Goal: Transaction & Acquisition: Purchase product/service

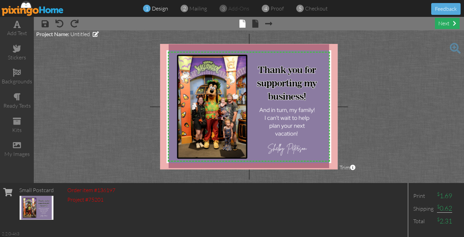
click at [440, 22] on div "next" at bounding box center [446, 23] width 25 height 11
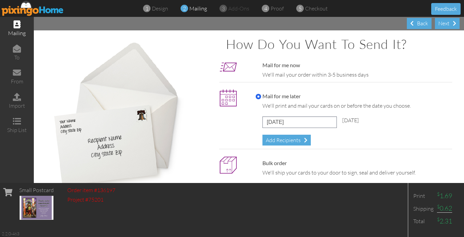
click at [256, 64] on input "Mail for me now" at bounding box center [257, 65] width 5 height 5
radio input "true"
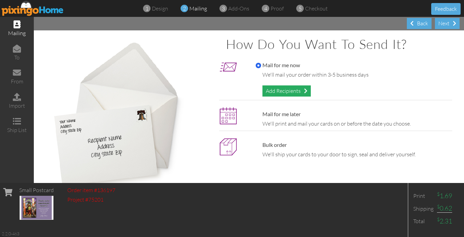
click at [284, 92] on div "Add Recipients" at bounding box center [286, 90] width 48 height 11
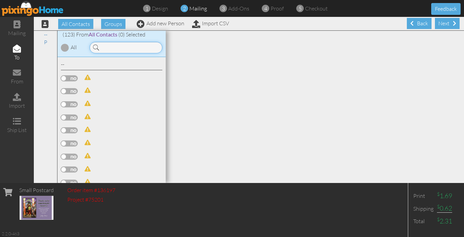
click at [112, 48] on input at bounding box center [126, 47] width 73 height 11
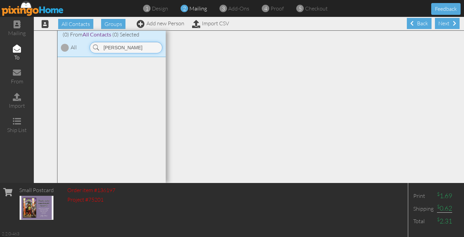
type input "J"
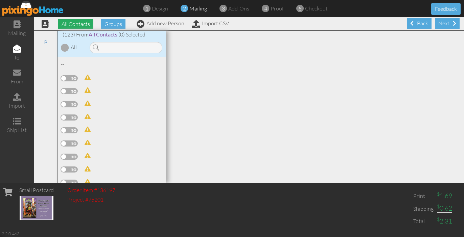
click at [70, 26] on span "All Contacts" at bounding box center [75, 24] width 35 height 10
click at [65, 48] on div at bounding box center [65, 48] width 8 height 8
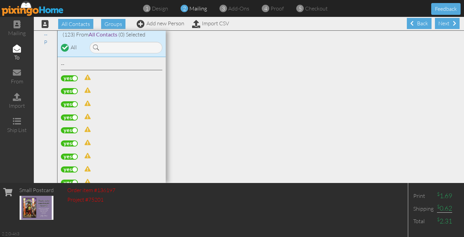
click at [65, 48] on div at bounding box center [65, 48] width 6 height 6
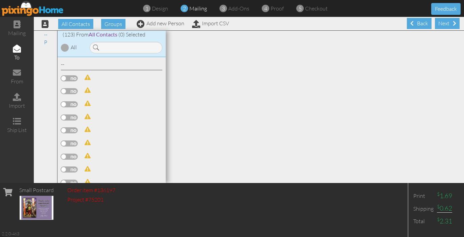
click at [87, 77] on span at bounding box center [87, 77] width 6 height 5
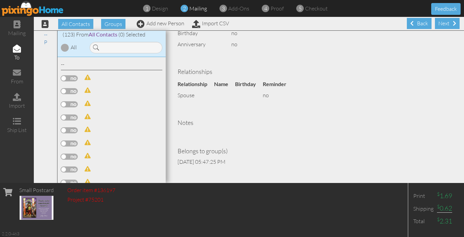
click at [87, 128] on span at bounding box center [87, 129] width 6 height 5
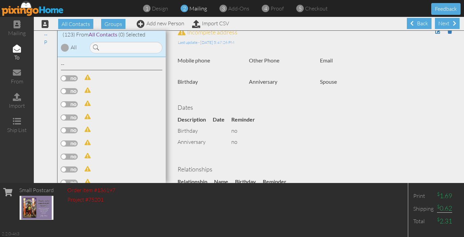
scroll to position [7, 0]
click at [209, 23] on link "Import CSV" at bounding box center [210, 23] width 37 height 7
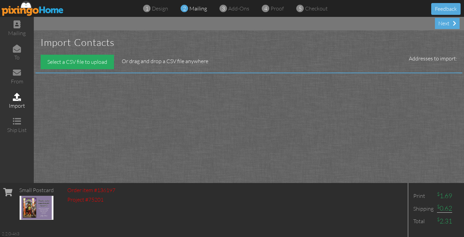
click at [95, 61] on div "Select a CSV file to upload" at bounding box center [77, 62] width 73 height 15
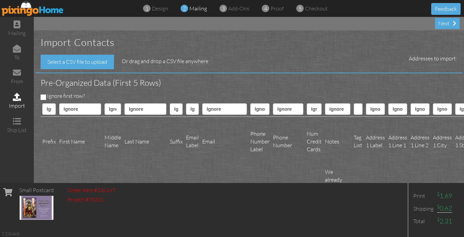
click at [43, 97] on input "Ignore first row?" at bounding box center [43, 97] width 5 height 5
checkbox input "true"
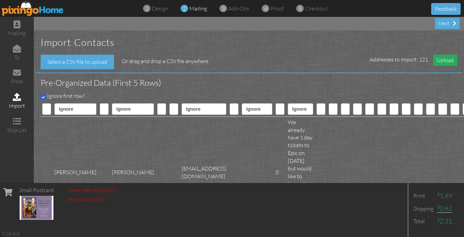
click at [444, 61] on span "Upload" at bounding box center [445, 60] width 24 height 11
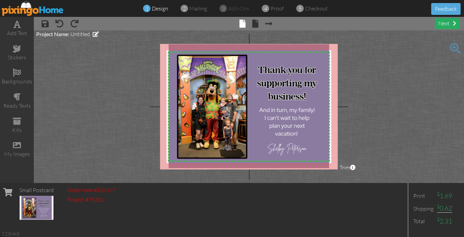
click at [448, 26] on div "next" at bounding box center [446, 23] width 25 height 11
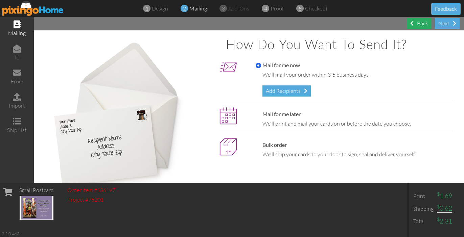
click at [418, 24] on div "Back" at bounding box center [418, 23] width 25 height 11
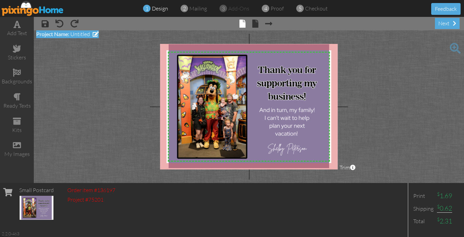
click at [83, 35] on span "Untitled" at bounding box center [80, 34] width 20 height 7
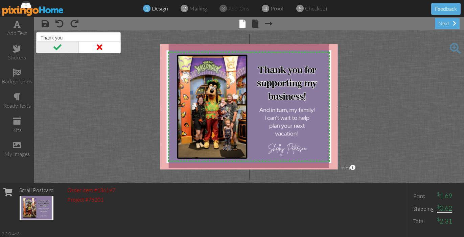
type input "Thank you"
click at [57, 48] on span at bounding box center [57, 47] width 42 height 12
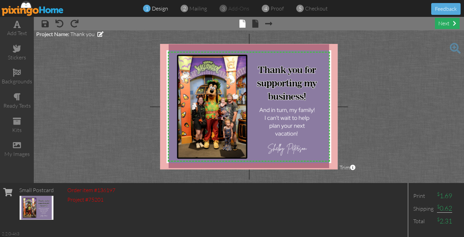
click at [451, 26] on div "next" at bounding box center [446, 23] width 25 height 11
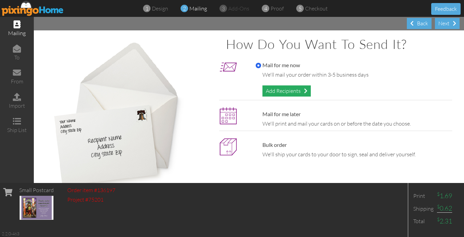
click at [300, 89] on div "Add Recipients" at bounding box center [286, 90] width 48 height 11
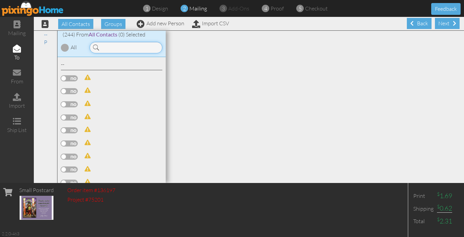
click at [120, 49] on input at bounding box center [126, 47] width 73 height 11
click at [104, 46] on input at bounding box center [126, 47] width 73 height 11
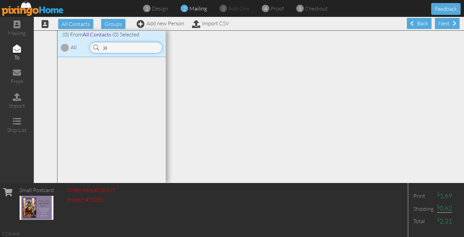
type input "j"
type input "w"
type input "s"
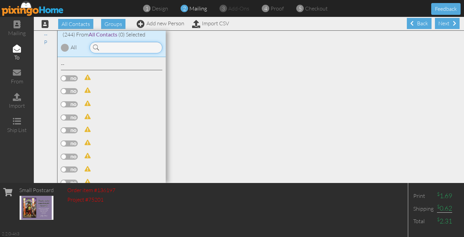
click at [112, 47] on input at bounding box center [126, 47] width 73 height 11
click at [108, 34] on span "All Contacts" at bounding box center [103, 34] width 29 height 6
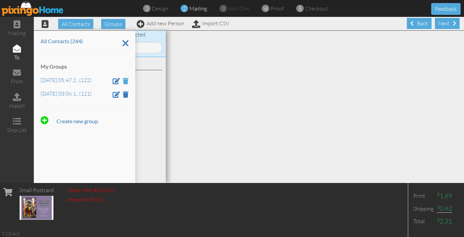
click at [125, 82] on span at bounding box center [126, 81] width 6 height 6
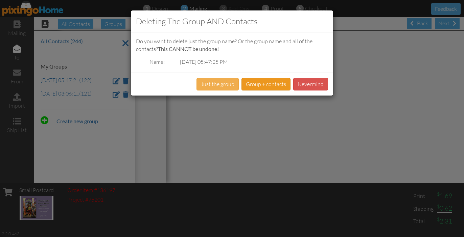
click at [260, 82] on button "Group + contacts" at bounding box center [265, 84] width 49 height 12
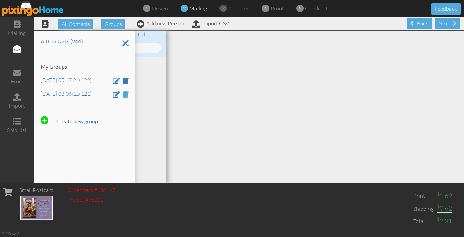
click at [125, 93] on span at bounding box center [126, 94] width 6 height 6
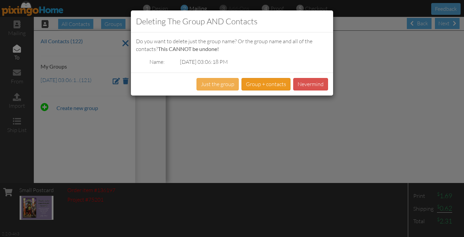
click at [261, 84] on button "Group + contacts" at bounding box center [265, 84] width 49 height 12
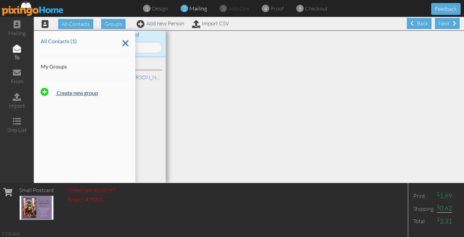
click at [91, 92] on strong "Create new group" at bounding box center [77, 93] width 42 height 6
click at [102, 110] on icon at bounding box center [105, 112] width 6 height 10
click at [125, 41] on icon at bounding box center [125, 42] width 6 height 11
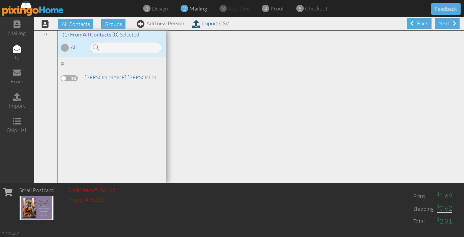
click at [224, 26] on link "Import CSV" at bounding box center [210, 23] width 37 height 7
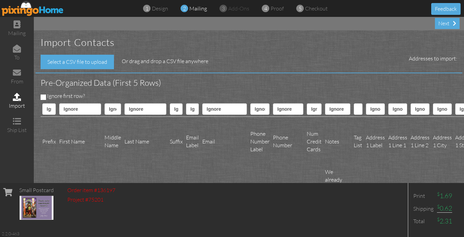
click at [44, 97] on input "Ignore first row?" at bounding box center [43, 97] width 5 height 5
checkbox input "true"
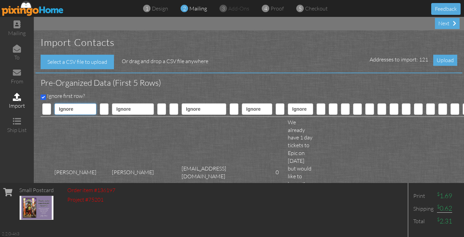
select select "object:2965"
select select "object:2966"
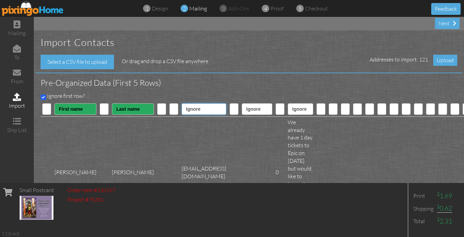
select select "object:2978"
select select "object:2979"
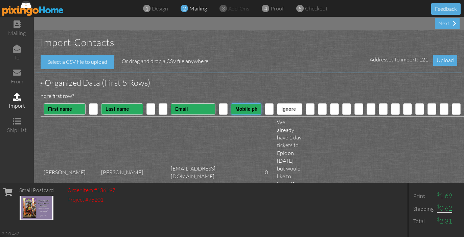
scroll to position [0, 11]
drag, startPoint x: 255, startPoint y: 108, endPoint x: 359, endPoint y: 112, distance: 104.5
click at [359, 112] on tr "Ignore ---------- First name Last name ---------- Address 1 Address 2 City Stat…" at bounding box center [411, 109] width 763 height 15
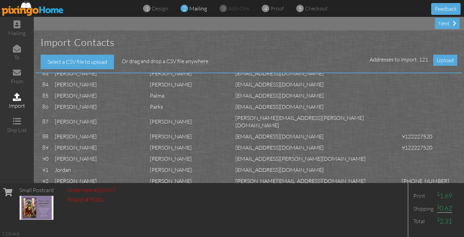
scroll to position [0, 0]
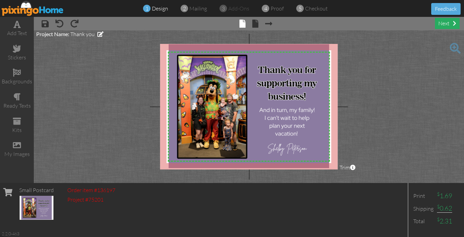
click at [447, 23] on div "next" at bounding box center [446, 23] width 25 height 11
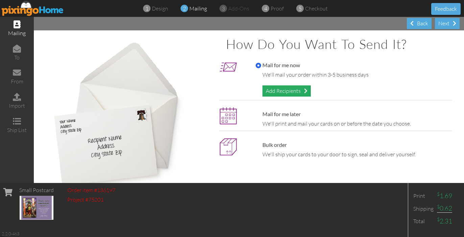
click at [298, 90] on div "Add Recipients" at bounding box center [286, 90] width 48 height 11
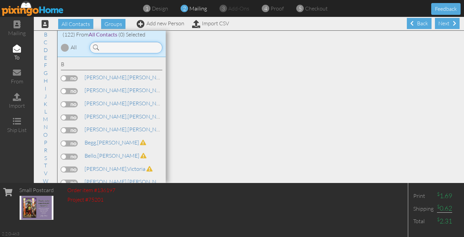
click at [130, 50] on input at bounding box center [126, 47] width 73 height 11
click at [131, 46] on input at bounding box center [126, 47] width 73 height 11
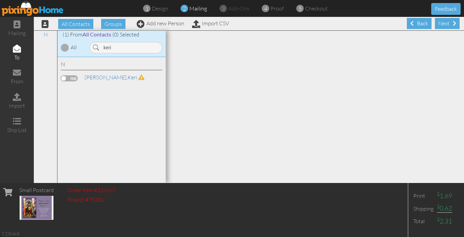
click at [68, 77] on label at bounding box center [69, 78] width 17 height 6
click at [0, 0] on input "checkbox" at bounding box center [0, 0] width 0 height 0
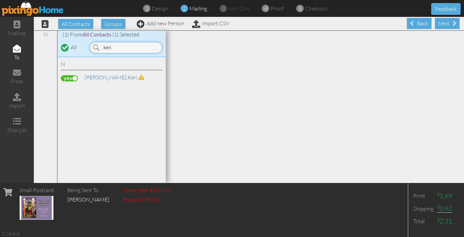
click at [118, 49] on input "keri" at bounding box center [126, 47] width 73 height 11
drag, startPoint x: 115, startPoint y: 49, endPoint x: 101, endPoint y: 49, distance: 13.9
click at [101, 49] on input "keri" at bounding box center [126, 47] width 73 height 11
type input "s"
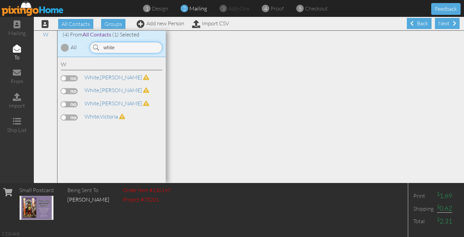
type input "white"
click at [64, 91] on label at bounding box center [69, 91] width 17 height 6
click at [0, 0] on input "checkbox" at bounding box center [0, 0] width 0 height 0
drag, startPoint x: 119, startPoint y: 45, endPoint x: 96, endPoint y: 45, distance: 23.0
click at [96, 45] on div "white" at bounding box center [126, 47] width 73 height 11
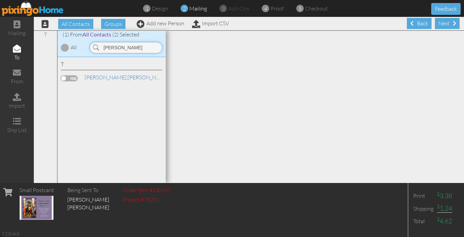
type input "[PERSON_NAME]"
drag, startPoint x: 96, startPoint y: 45, endPoint x: 67, endPoint y: 77, distance: 43.8
click at [67, 77] on label at bounding box center [69, 78] width 17 height 6
click at [0, 0] on input "checkbox" at bounding box center [0, 0] width 0 height 0
click at [112, 48] on input "Meghan" at bounding box center [126, 47] width 73 height 11
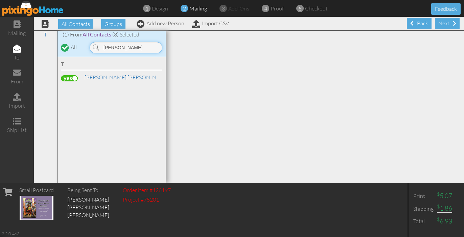
click at [112, 48] on input "Meghan" at bounding box center [126, 47] width 73 height 11
type input "[PERSON_NAME]"
click at [63, 77] on label at bounding box center [69, 78] width 17 height 6
click at [0, 0] on input "checkbox" at bounding box center [0, 0] width 0 height 0
drag, startPoint x: 122, startPoint y: 49, endPoint x: 100, endPoint y: 49, distance: 21.3
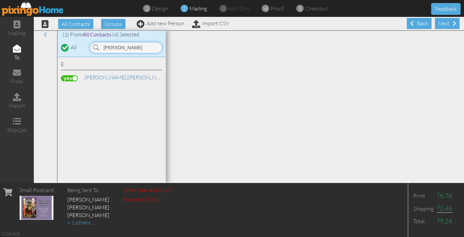
click at [100, 49] on input "[PERSON_NAME]" at bounding box center [126, 47] width 73 height 11
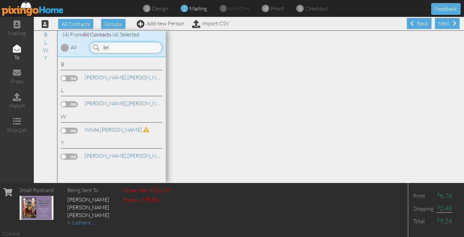
type input "bri"
click at [63, 154] on label at bounding box center [69, 157] width 17 height 6
click at [0, 0] on input "checkbox" at bounding box center [0, 0] width 0 height 0
drag, startPoint x: 114, startPoint y: 48, endPoint x: 100, endPoint y: 45, distance: 14.5
click at [100, 45] on input "bri" at bounding box center [126, 47] width 73 height 11
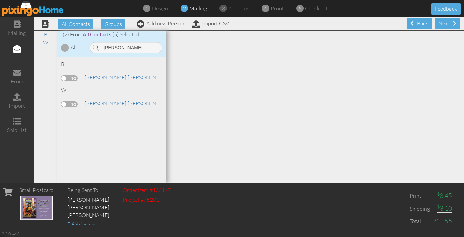
drag, startPoint x: 99, startPoint y: 45, endPoint x: 64, endPoint y: 77, distance: 48.1
click at [64, 77] on label at bounding box center [69, 78] width 17 height 6
click at [0, 0] on input "checkbox" at bounding box center [0, 0] width 0 height 0
drag, startPoint x: 128, startPoint y: 47, endPoint x: 94, endPoint y: 47, distance: 34.8
click at [94, 47] on div "[PERSON_NAME]" at bounding box center [126, 47] width 73 height 11
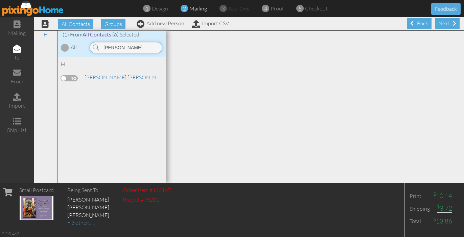
type input "holly"
click at [67, 78] on label at bounding box center [69, 78] width 17 height 6
click at [0, 0] on input "checkbox" at bounding box center [0, 0] width 0 height 0
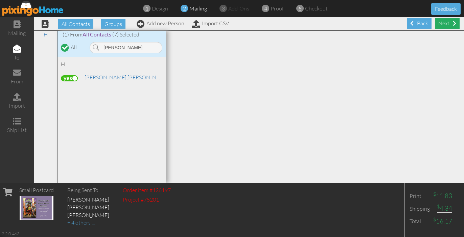
click at [444, 22] on div "Next" at bounding box center [446, 23] width 25 height 11
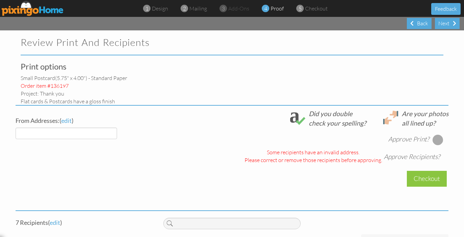
select select "object:2823"
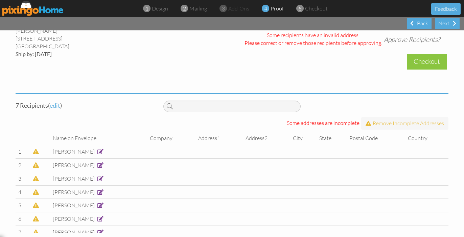
click at [97, 150] on span at bounding box center [100, 151] width 6 height 5
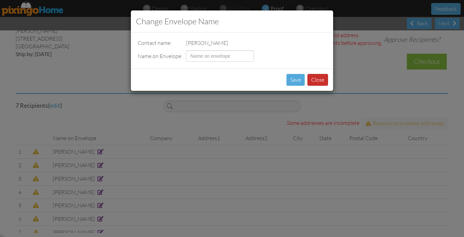
click at [321, 80] on button "Close" at bounding box center [317, 80] width 21 height 12
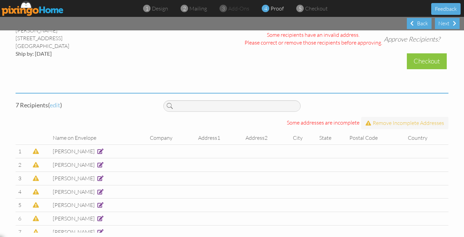
scroll to position [294, 0]
click at [54, 103] on span "edit" at bounding box center [55, 105] width 10 height 7
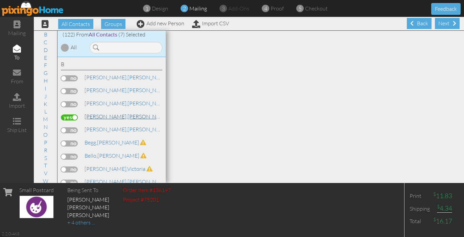
click at [116, 115] on link "Beard, Michelle" at bounding box center [130, 116] width 93 height 8
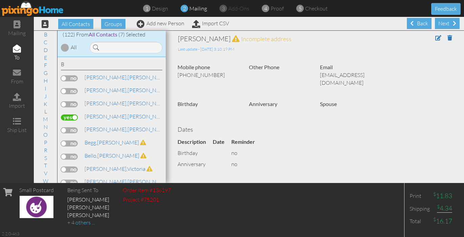
click at [134, 34] on span "(7) Selected" at bounding box center [131, 34] width 27 height 7
click at [130, 34] on span "(7) Selected" at bounding box center [131, 34] width 27 height 7
click at [439, 37] on span at bounding box center [438, 37] width 6 height 5
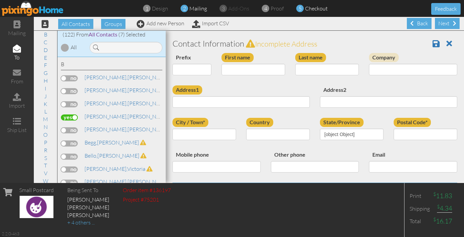
type input "[PERSON_NAME]"
type input "9129963953"
type input "[EMAIL_ADDRESS][DOMAIN_NAME]"
select select "object:3319"
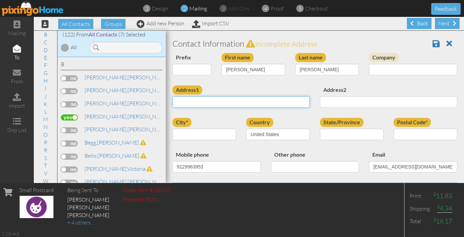
paste input "136 Willow Pond Way"
type input "136 Willow Pond Way"
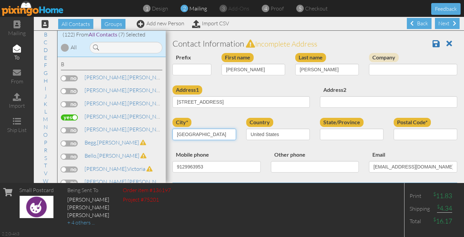
type input "Brunswick"
select select "object:3579"
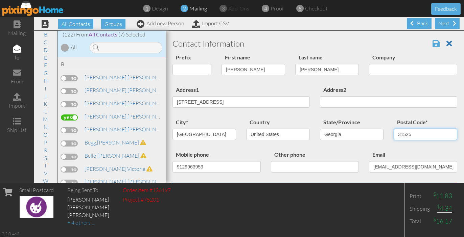
type input "31525"
click at [435, 46] on span at bounding box center [435, 44] width 7 height 8
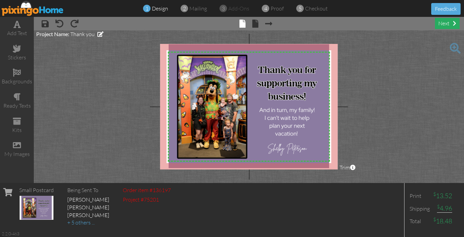
click at [442, 24] on div "next" at bounding box center [446, 23] width 25 height 11
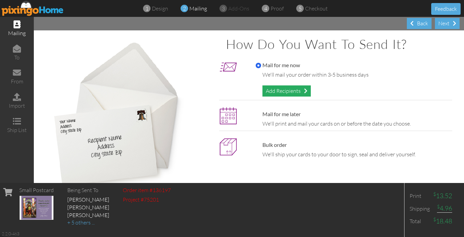
click at [293, 91] on div "Add Recipients" at bounding box center [286, 90] width 48 height 11
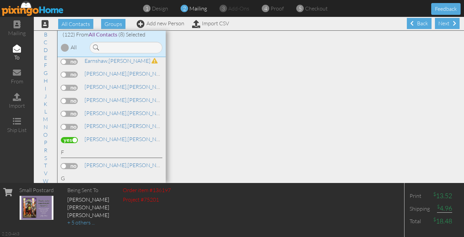
scroll to position [409, 0]
click at [126, 135] on link "[PERSON_NAME], [PERSON_NAME]" at bounding box center [130, 139] width 93 height 8
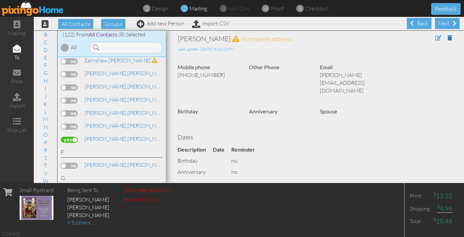
click at [439, 39] on span at bounding box center [438, 37] width 6 height 5
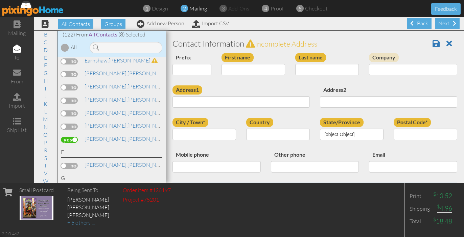
type input "[PERSON_NAME]"
type input "[PHONE_NUMBER]"
type input "[PERSON_NAME][EMAIL_ADDRESS][DOMAIN_NAME]"
select select "object:720"
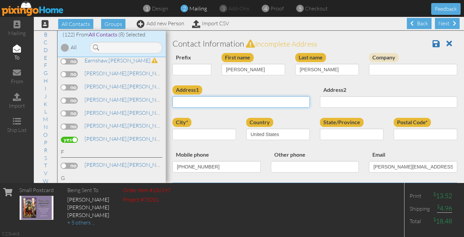
paste input "6505 Parkside Way"
type input "6505 Parkside Way"
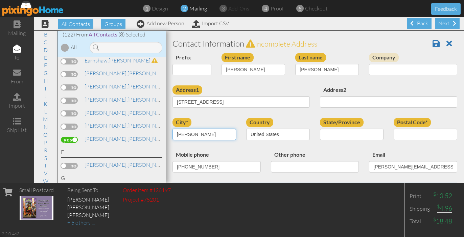
type input "Tucker"
select select "object:980"
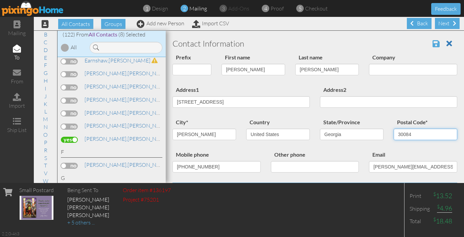
type input "30084"
click at [433, 45] on span at bounding box center [435, 44] width 7 height 8
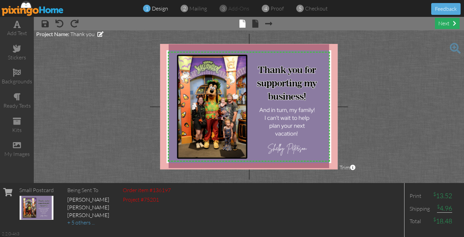
click at [441, 25] on div "next" at bounding box center [446, 23] width 25 height 11
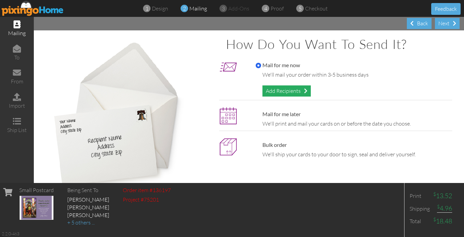
click at [300, 91] on div "Add Recipients" at bounding box center [286, 90] width 48 height 11
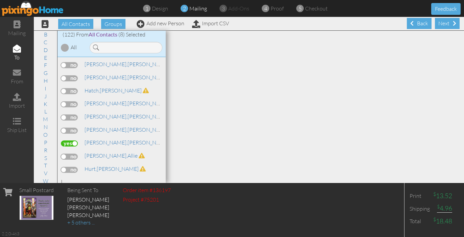
scroll to position [615, 0]
click at [119, 138] on link "Hickman, Holly" at bounding box center [130, 142] width 93 height 8
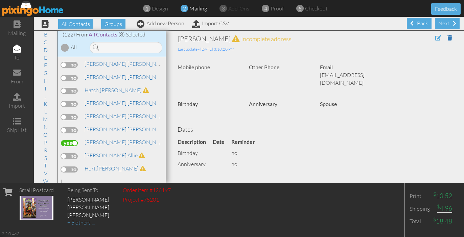
click at [437, 37] on span at bounding box center [438, 37] width 6 height 5
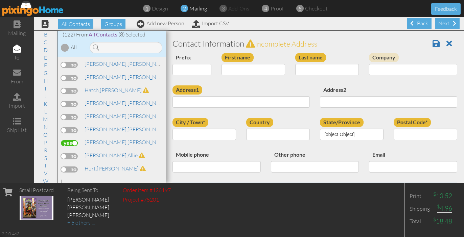
type input "[PERSON_NAME]"
type input "Hickman"
type input "mbtdancer@gmail.com"
select select "object:719"
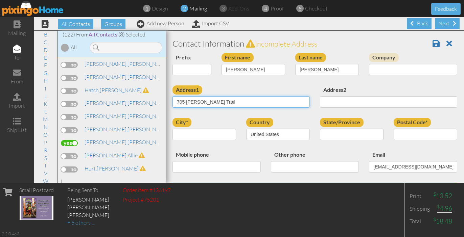
type input "705 Cobb Trail"
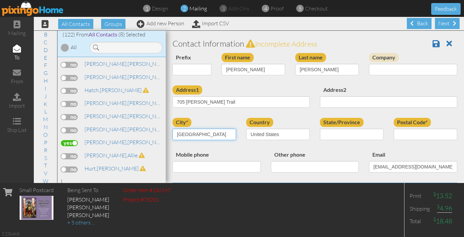
type input "[GEOGRAPHIC_DATA]"
select select "object:979"
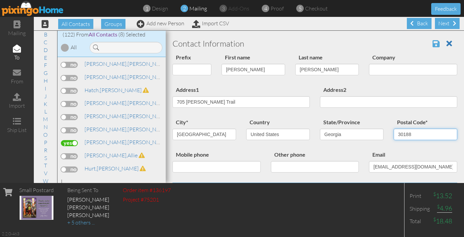
type input "30188"
click at [436, 43] on span at bounding box center [435, 44] width 7 height 8
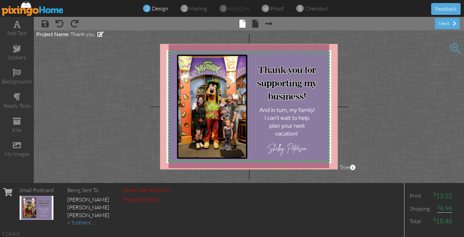
click at [441, 29] on div "× save × undo × redo × front × back × Next page next" at bounding box center [249, 24] width 430 height 14
click at [444, 26] on div "next" at bounding box center [446, 23] width 25 height 11
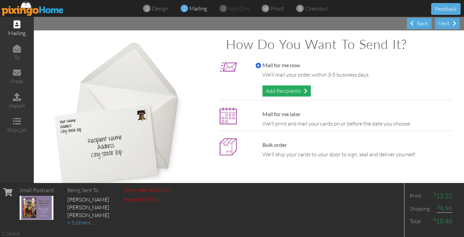
click at [297, 89] on div "Add Recipients" at bounding box center [286, 90] width 48 height 11
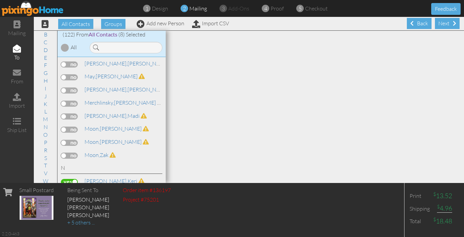
scroll to position [1089, 0]
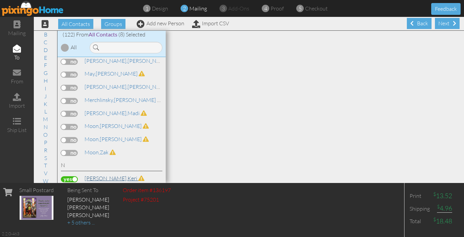
click at [108, 174] on link "[PERSON_NAME]" at bounding box center [114, 178] width 61 height 8
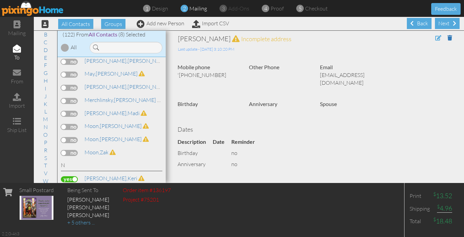
click at [438, 37] on span at bounding box center [438, 37] width 6 height 5
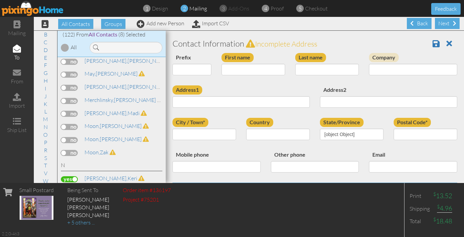
type input "Keri"
type input "Nelson"
type input "'+1 (678) 983-3833"
type input "nelsonkeri16@gmail.com"
select select "object:718"
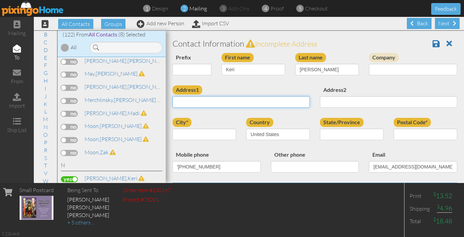
paste input "[STREET_ADDRESS]"
type input "[STREET_ADDRESS]"
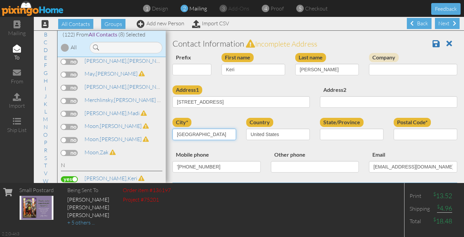
type input "[GEOGRAPHIC_DATA]"
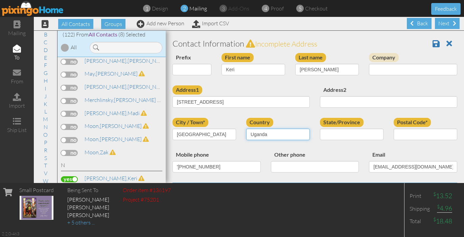
select select "object:718"
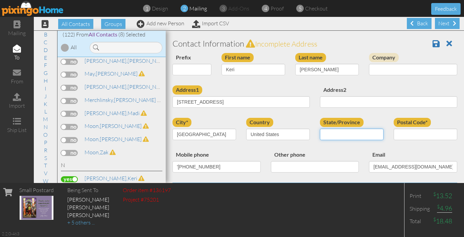
select select "object:978"
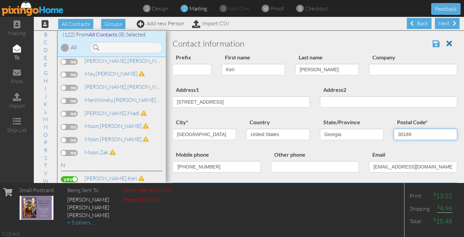
type input "30189"
click at [435, 42] on span at bounding box center [435, 44] width 7 height 8
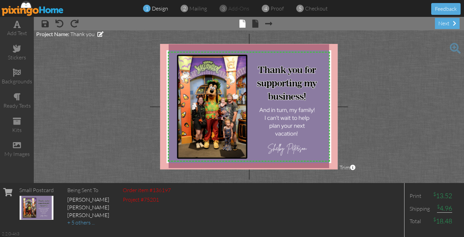
click at [344, 166] on span "Trim" at bounding box center [347, 168] width 16 height 8
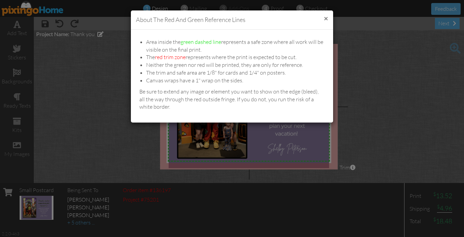
click at [327, 16] on button "×" at bounding box center [326, 18] width 4 height 7
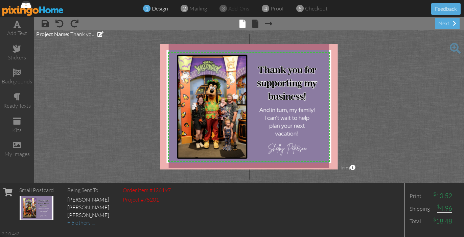
click at [394, 78] on project-studio-wrapper "X X X X X X X X X X X X X X X X X X X X X X X X X X X X X X X X X X X X X X X X…" at bounding box center [249, 106] width 430 height 153
click at [439, 23] on div "next" at bounding box center [446, 23] width 25 height 11
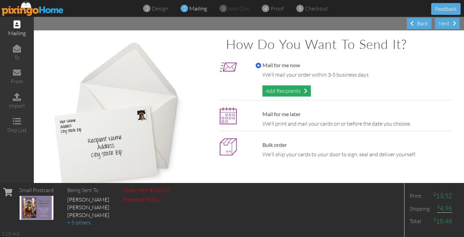
click at [296, 88] on div "Add Recipients" at bounding box center [286, 90] width 48 height 11
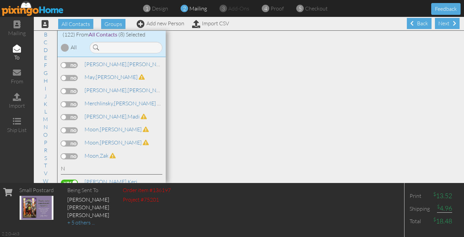
scroll to position [1089, 0]
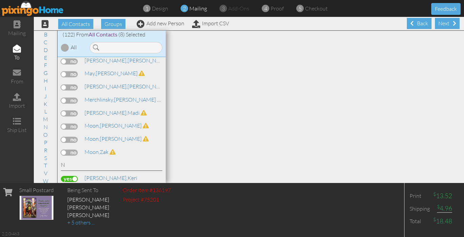
click at [64, 150] on label at bounding box center [69, 153] width 17 height 6
click at [0, 0] on input "checkbox" at bounding box center [0, 0] width 0 height 0
click at [114, 149] on span at bounding box center [112, 151] width 6 height 5
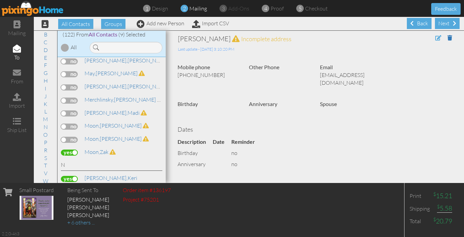
click at [437, 36] on span at bounding box center [438, 37] width 6 height 5
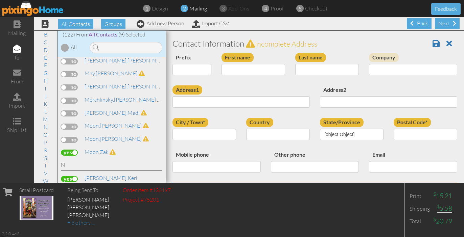
type input "Zak"
type input "Moon"
type input "(770) 656-1221"
type input "zak.moon3@gmail.com"
select select "object:718"
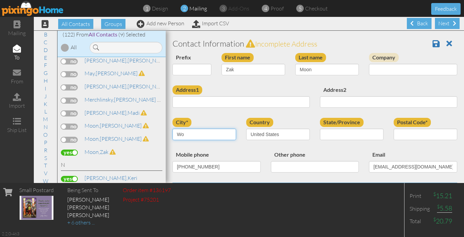
type input "W"
type input "Canton"
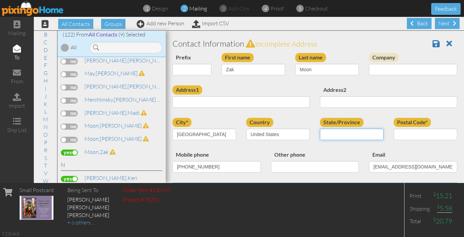
select select "object:978"
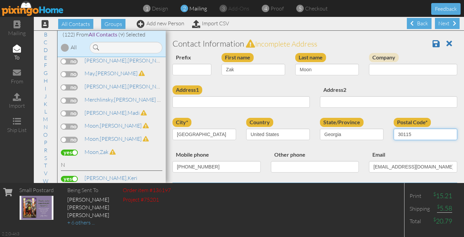
type input "30115"
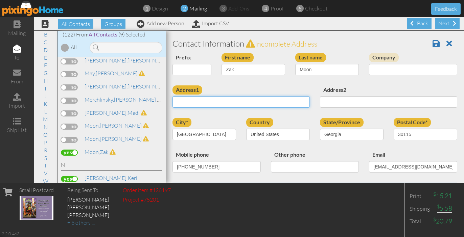
paste input "2149 Hickory Rd"
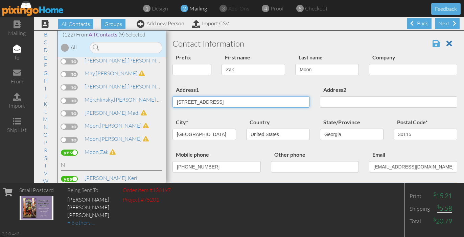
type input "2149 Hickory Rd"
click at [434, 44] on span at bounding box center [435, 44] width 7 height 8
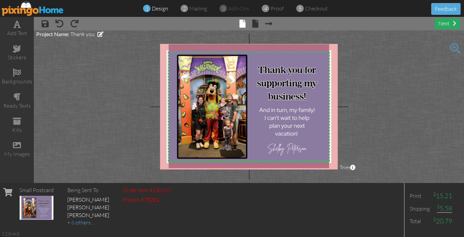
click at [439, 25] on div "next" at bounding box center [446, 23] width 25 height 11
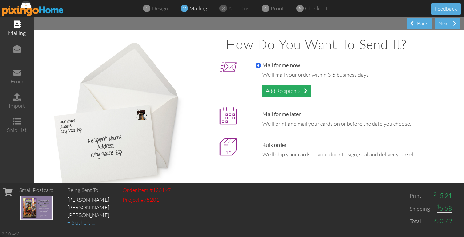
click at [290, 94] on div "Add Recipients" at bounding box center [286, 90] width 48 height 11
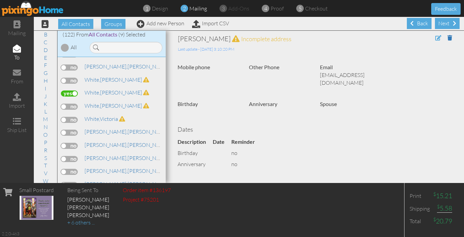
click at [437, 37] on span at bounding box center [438, 37] width 6 height 5
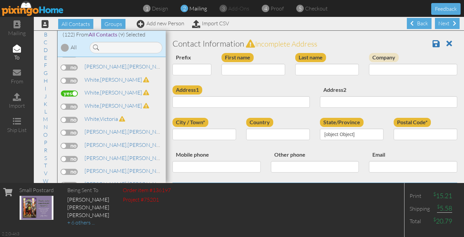
type input "[PERSON_NAME]"
type input "[EMAIL_ADDRESS][DOMAIN_NAME]"
select select "object:716"
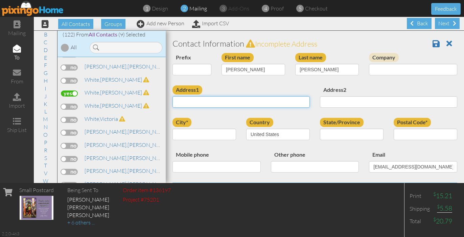
paste input "[STREET_ADDRESS]"
type input "[STREET_ADDRESS]"
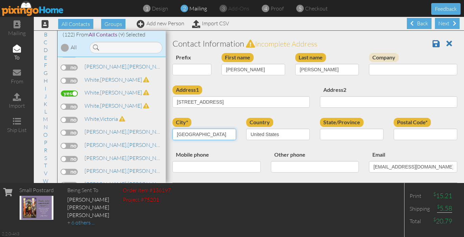
type input "[GEOGRAPHIC_DATA]"
select select "object:976"
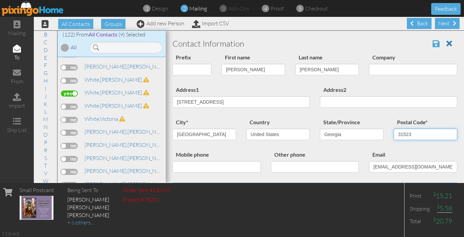
type input "31523"
click at [432, 46] on span at bounding box center [435, 44] width 7 height 8
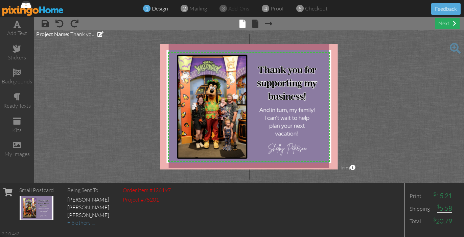
click at [448, 24] on div "next" at bounding box center [446, 23] width 25 height 11
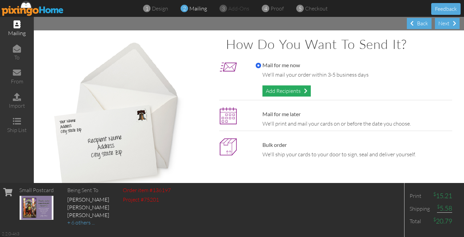
click at [290, 88] on div "Add Recipients" at bounding box center [286, 90] width 48 height 11
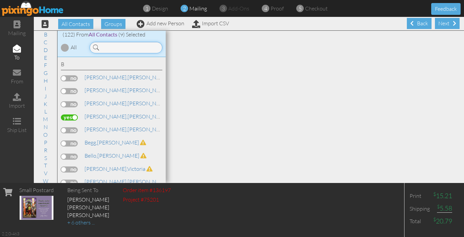
click at [118, 47] on input at bounding box center [126, 47] width 73 height 11
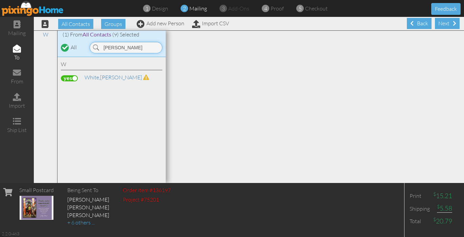
type input "[PERSON_NAME]"
drag, startPoint x: 112, startPoint y: 61, endPoint x: 105, endPoint y: 77, distance: 18.0
click at [105, 77] on link "White, James" at bounding box center [117, 77] width 66 height 8
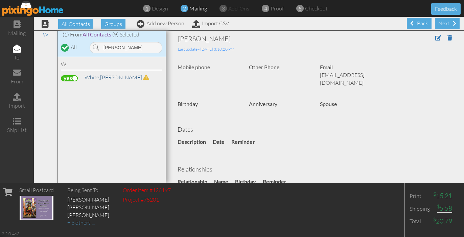
click at [101, 78] on link "White, James" at bounding box center [117, 77] width 66 height 8
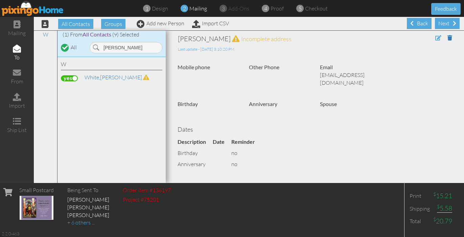
click at [435, 39] on span at bounding box center [438, 37] width 6 height 5
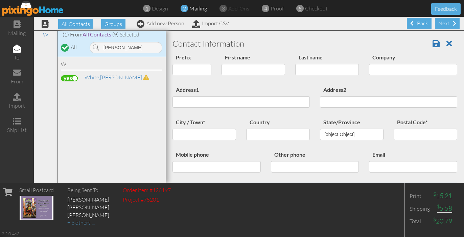
type input "[PERSON_NAME]"
type input "White"
type input "stephaniewhitlock.equestrian@gmail.com"
select select "object:716"
select select "object:718"
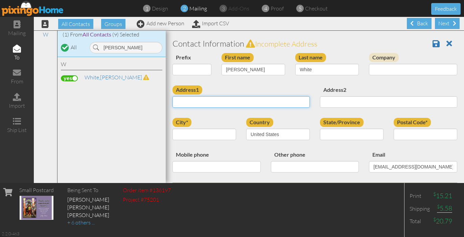
paste input "1210 Roe Ford Rd"
type input "1210 Roe Ford Rd"
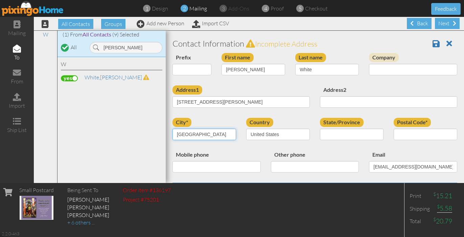
type input "Greenville"
select select "object:1013"
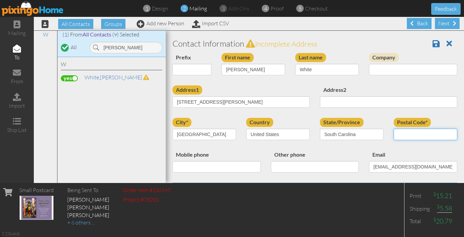
paste input "29617"
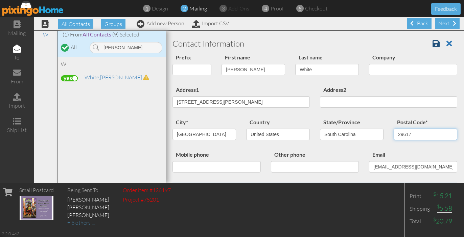
type input "29617"
click at [434, 48] on link at bounding box center [438, 44] width 12 height 10
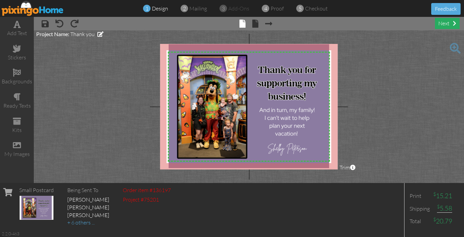
click at [444, 23] on div "next" at bounding box center [446, 23] width 25 height 11
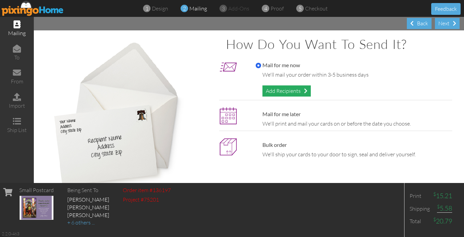
click at [307, 89] on span at bounding box center [305, 90] width 3 height 5
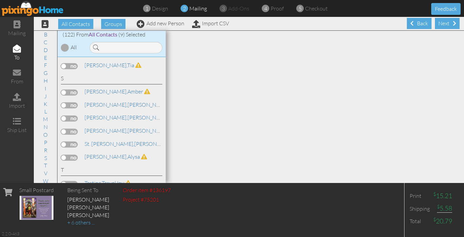
scroll to position [1464, 0]
click at [117, 192] on link "Thomas, Meghan" at bounding box center [130, 196] width 93 height 8
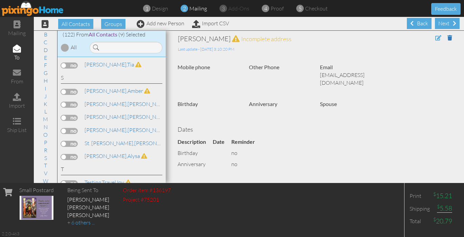
click at [436, 40] on span at bounding box center [438, 37] width 6 height 5
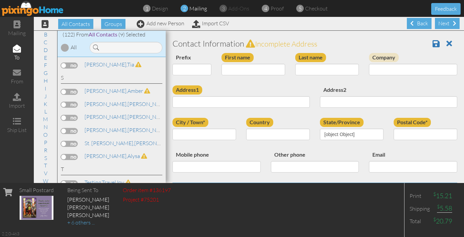
type input "[PERSON_NAME]"
type input "Thomas"
type input "brownmm11@gmail.com"
select select "object:714"
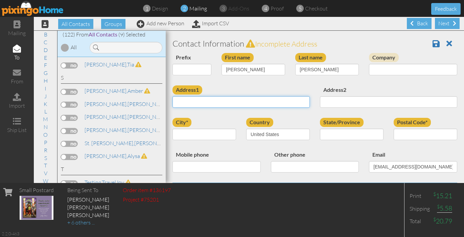
paste input "[STREET_ADDRESS]"
type input "[STREET_ADDRESS]"
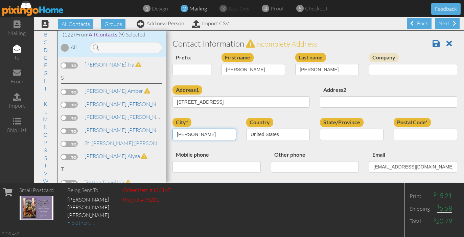
type input "[PERSON_NAME]"
select select "object:1014"
paste input "23831"
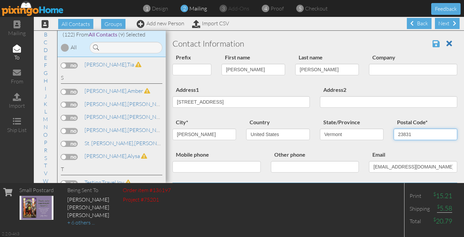
type input "23831"
click at [435, 47] on span at bounding box center [435, 44] width 7 height 8
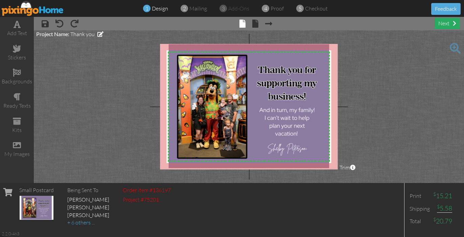
click at [440, 23] on div "next" at bounding box center [446, 23] width 25 height 11
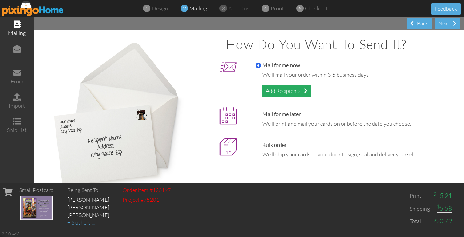
click at [302, 92] on div "Add Recipients" at bounding box center [286, 90] width 48 height 11
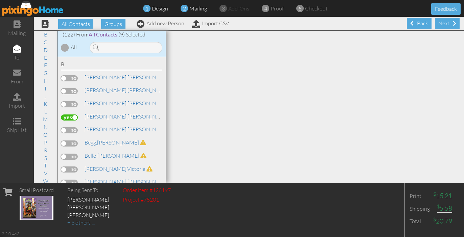
click at [159, 8] on span "design" at bounding box center [160, 8] width 16 height 7
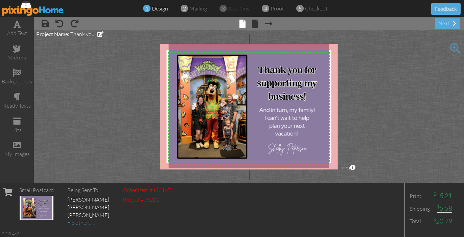
click at [157, 8] on span "design" at bounding box center [160, 8] width 16 height 7
click at [31, 11] on img at bounding box center [33, 8] width 62 height 15
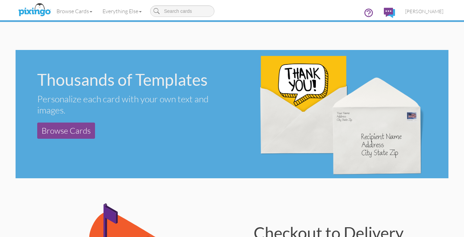
scroll to position [254, 0]
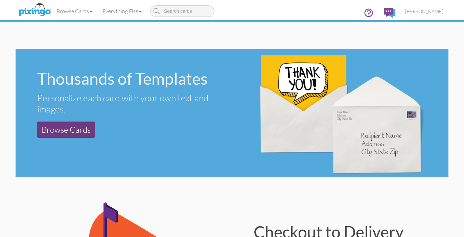
click at [73, 129] on link "Browse Cards" at bounding box center [66, 130] width 58 height 16
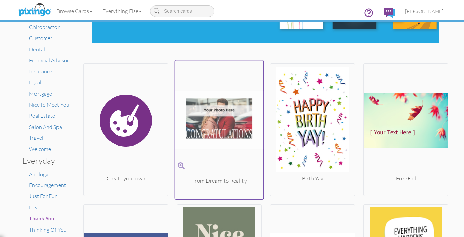
scroll to position [82, 0]
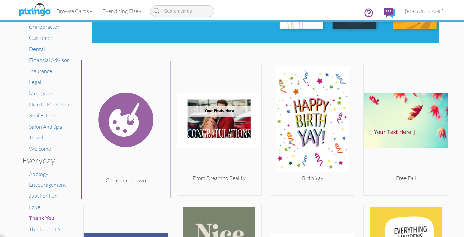
click at [143, 144] on img at bounding box center [125, 120] width 89 height 114
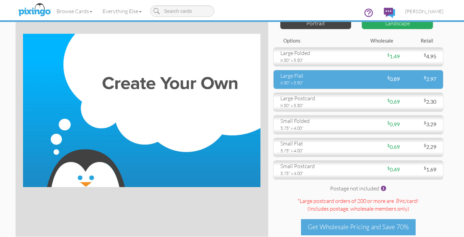
scroll to position [38, 0]
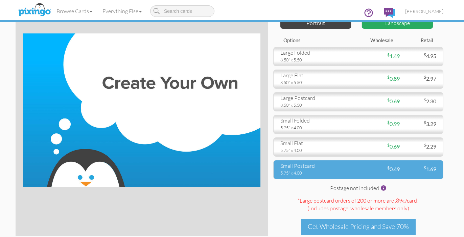
click at [345, 165] on div "small postcard" at bounding box center [316, 166] width 73 height 8
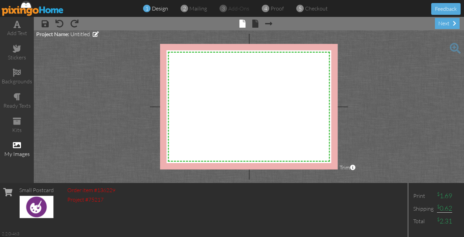
click at [16, 145] on span at bounding box center [17, 145] width 8 height 8
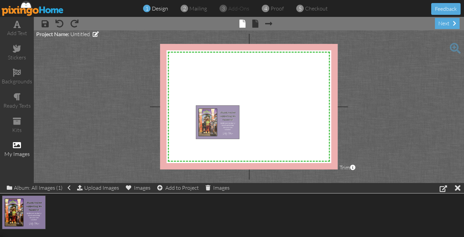
drag, startPoint x: 17, startPoint y: 210, endPoint x: 210, endPoint y: 121, distance: 213.4
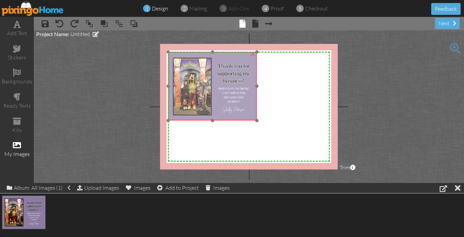
drag, startPoint x: 205, startPoint y: 118, endPoint x: 177, endPoint y: 65, distance: 60.1
click at [177, 65] on img at bounding box center [212, 86] width 89 height 69
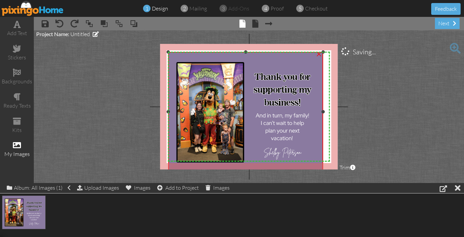
drag, startPoint x: 256, startPoint y: 120, endPoint x: 348, endPoint y: 171, distance: 105.7
click at [348, 171] on project-studio-wrapper "X X X X X X X X X X X X X X X X X X X X X X X X X X X X X X X X X X X X X X X X…" at bounding box center [249, 106] width 430 height 153
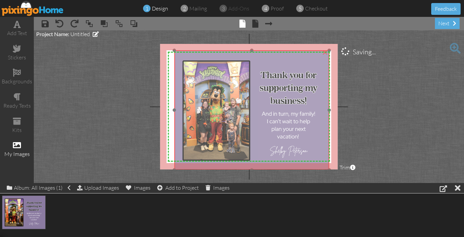
drag, startPoint x: 309, startPoint y: 138, endPoint x: 315, endPoint y: 136, distance: 6.3
click at [315, 136] on img at bounding box center [251, 110] width 155 height 120
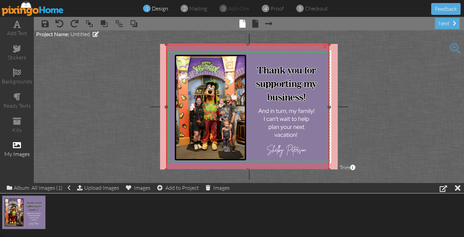
drag, startPoint x: 174, startPoint y: 50, endPoint x: 153, endPoint y: 44, distance: 21.8
click at [153, 44] on project-studio-wrapper "X X X X X X X X X X X X X X X X X X X X X X X X X X X X X X X X X X X X X X X X…" at bounding box center [249, 106] width 430 height 153
click at [389, 100] on project-studio-wrapper "X X X X X X X X X X X X X X X X X X X X X X X X X X X X X X X X X X X X X X X X…" at bounding box center [249, 106] width 430 height 153
drag, startPoint x: 328, startPoint y: 106, endPoint x: 339, endPoint y: 109, distance: 11.1
click at [339, 109] on project-studio-wrapper "X X X X X X X X X X X X X X X X X X X X X X X X X X X X X X X X X X X X X X X X…" at bounding box center [249, 106] width 430 height 153
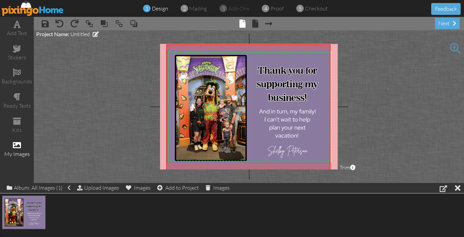
click at [329, 170] on project-studio-wrapper "X X X X X X X X X X X X X X X X X X X X X X X X X X X X X X X X X X X X X X X X…" at bounding box center [249, 106] width 430 height 153
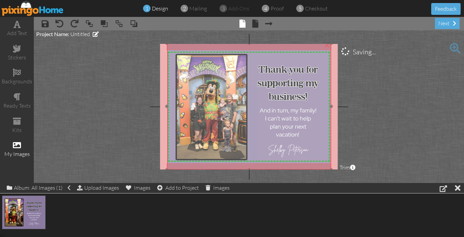
click at [322, 149] on img at bounding box center [249, 106] width 164 height 127
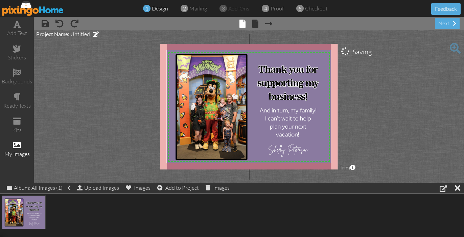
click at [372, 139] on project-studio-wrapper "X X X X X X X X X X X X X X X X X X X X X X X X X X X X X X X X X X X X X X X X…" at bounding box center [249, 106] width 430 height 153
click at [445, 25] on div "next" at bounding box center [446, 23] width 25 height 11
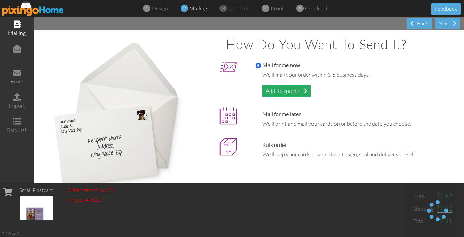
click at [301, 90] on div "Add Recipients" at bounding box center [286, 90] width 48 height 11
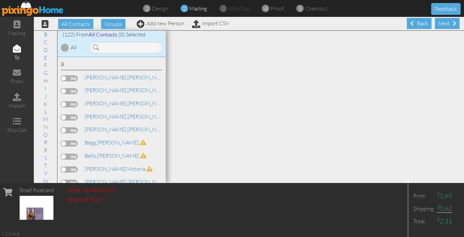
click at [68, 115] on label at bounding box center [69, 118] width 17 height 6
click at [0, 0] on input "checkbox" at bounding box center [0, 0] width 0 height 0
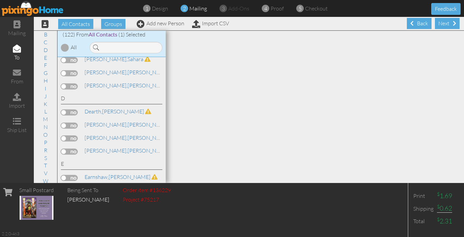
scroll to position [295, 0]
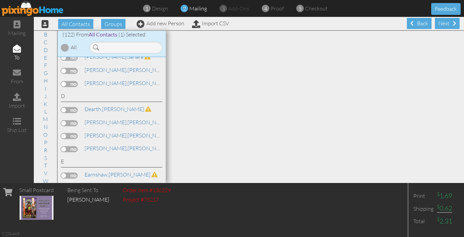
click at [67, 120] on label at bounding box center [69, 123] width 17 height 6
click at [0, 0] on input "checkbox" at bounding box center [0, 0] width 0 height 0
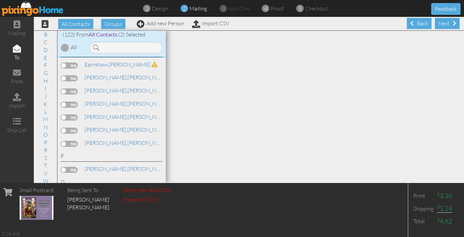
scroll to position [407, 0]
click at [66, 139] on label at bounding box center [69, 142] width 17 height 6
click at [0, 0] on input "checkbox" at bounding box center [0, 0] width 0 height 0
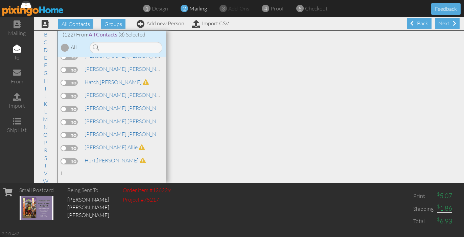
scroll to position [624, 0]
click at [65, 131] on label at bounding box center [69, 134] width 17 height 6
click at [0, 0] on input "checkbox" at bounding box center [0, 0] width 0 height 0
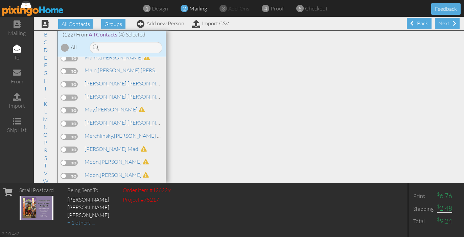
scroll to position [1055, 0]
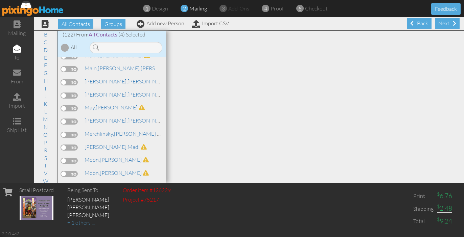
click at [68, 184] on label at bounding box center [69, 187] width 17 height 6
click at [0, 0] on input "checkbox" at bounding box center [0, 0] width 0 height 0
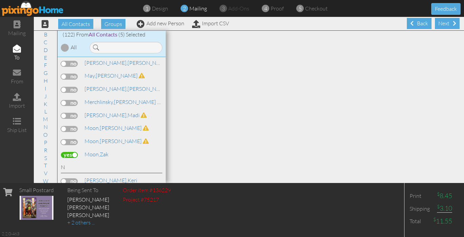
scroll to position [1095, 0]
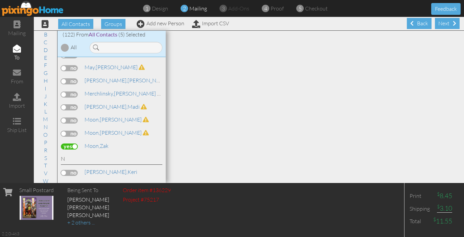
click at [66, 170] on label at bounding box center [69, 173] width 17 height 6
click at [0, 0] on input "checkbox" at bounding box center [0, 0] width 0 height 0
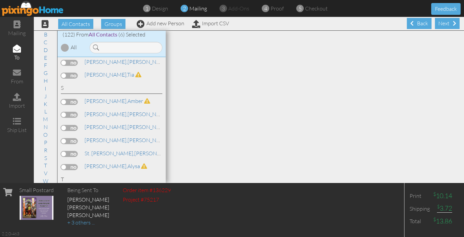
scroll to position [1455, 0]
click at [66, 203] on label at bounding box center [69, 206] width 17 height 6
click at [0, 0] on input "checkbox" at bounding box center [0, 0] width 0 height 0
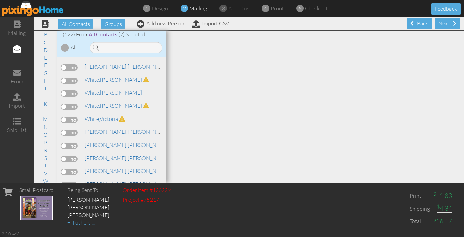
scroll to position [0, 0]
click at [0, 0] on input "checkbox" at bounding box center [0, 0] width 0 height 0
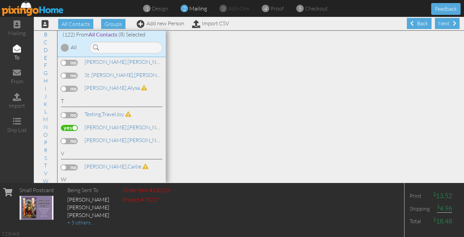
scroll to position [1548, 0]
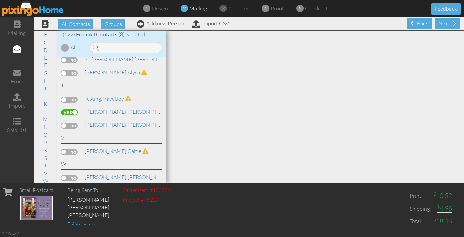
click at [67, 214] on label at bounding box center [69, 217] width 17 height 6
click at [0, 0] on input "checkbox" at bounding box center [0, 0] width 0 height 0
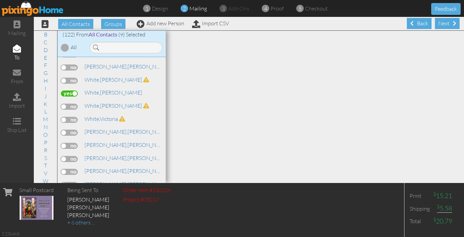
scroll to position [0, 0]
click at [23, 7] on img at bounding box center [33, 8] width 62 height 15
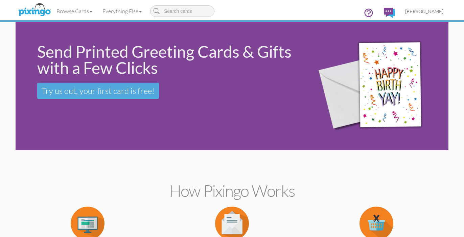
drag, startPoint x: 420, startPoint y: 11, endPoint x: 410, endPoint y: 11, distance: 9.5
click at [412, 11] on span "[PERSON_NAME]" at bounding box center [424, 11] width 38 height 6
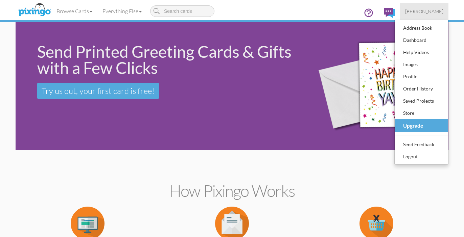
click at [409, 126] on div "Upgrade" at bounding box center [421, 125] width 40 height 11
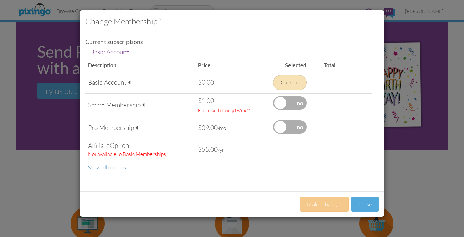
click at [279, 102] on label at bounding box center [290, 103] width 34 height 14
click at [0, 0] on input "checkbox" at bounding box center [0, 0] width 0 height 0
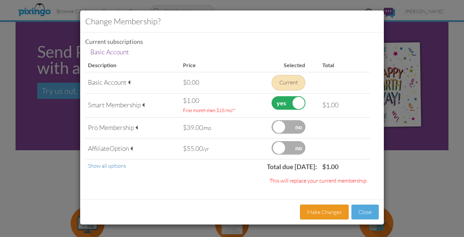
click at [333, 212] on button "Make Changes" at bounding box center [324, 212] width 49 height 15
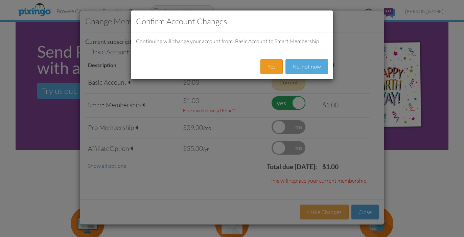
click at [269, 65] on button "Yes" at bounding box center [271, 66] width 22 height 15
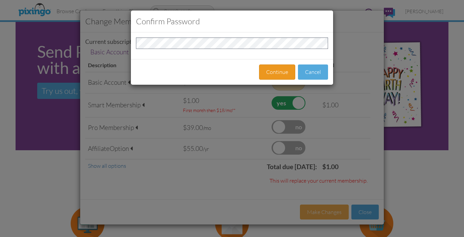
click at [275, 78] on button "Continue" at bounding box center [277, 72] width 36 height 15
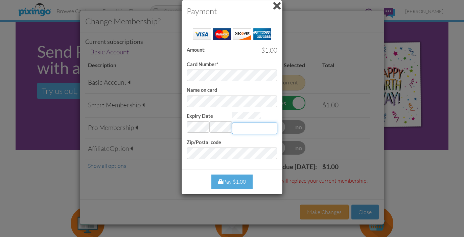
type input "869"
click at [237, 176] on div "Pay $1.00" at bounding box center [231, 182] width 41 height 15
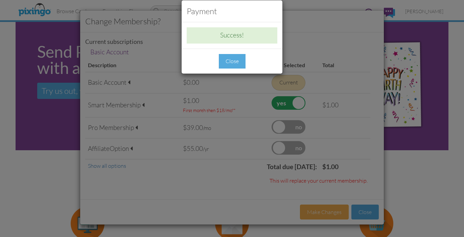
click at [230, 62] on div "Close" at bounding box center [232, 61] width 27 height 15
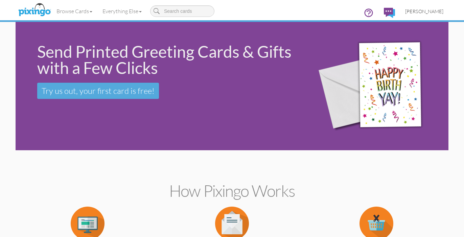
click at [419, 9] on span "[PERSON_NAME]" at bounding box center [424, 11] width 38 height 6
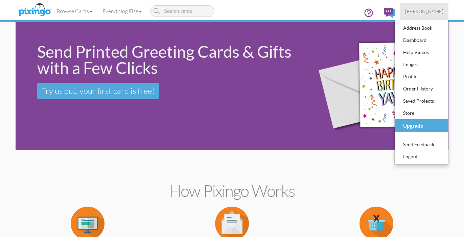
click at [404, 124] on div "Upgrade" at bounding box center [421, 125] width 40 height 11
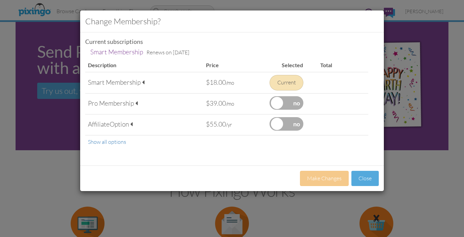
click at [129, 123] on span "Option" at bounding box center [118, 124] width 19 height 8
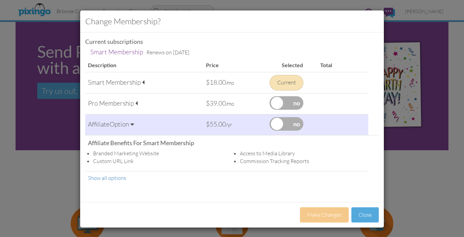
click at [129, 123] on span "Option" at bounding box center [118, 124] width 19 height 8
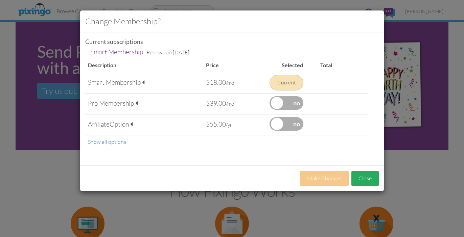
click at [364, 181] on button "Close" at bounding box center [364, 178] width 27 height 15
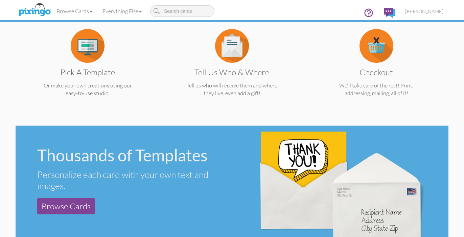
scroll to position [146, 0]
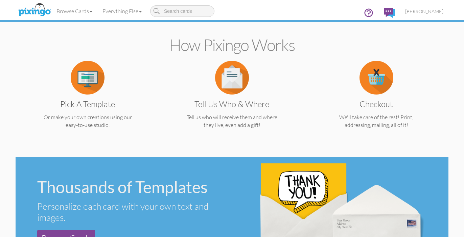
click at [93, 78] on img at bounding box center [88, 78] width 34 height 34
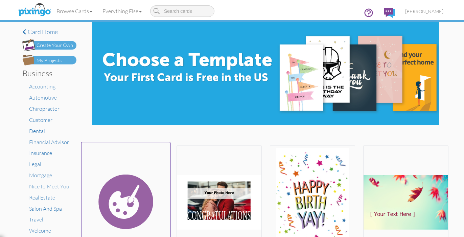
click at [128, 177] on img at bounding box center [125, 202] width 89 height 114
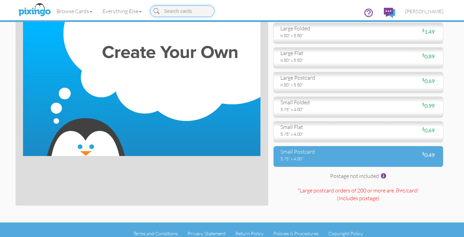
scroll to position [70, 0]
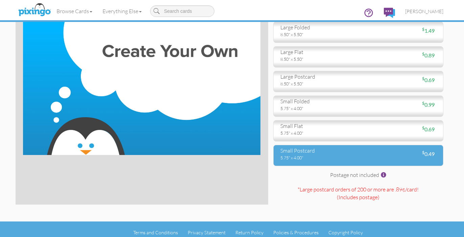
click at [328, 153] on div "small postcard" at bounding box center [316, 151] width 73 height 8
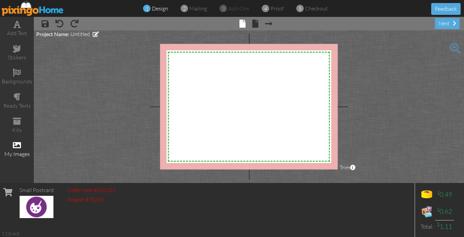
click at [22, 151] on div "my images" at bounding box center [17, 154] width 34 height 8
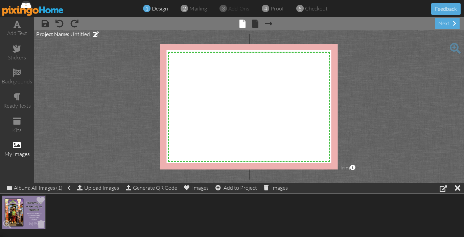
click at [32, 210] on img at bounding box center [24, 213] width 44 height 34
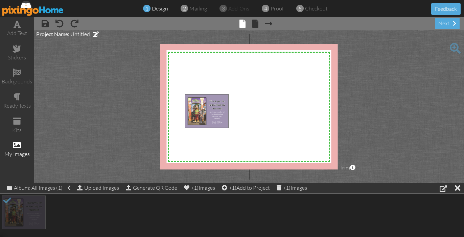
drag, startPoint x: 29, startPoint y: 216, endPoint x: 211, endPoint y: 114, distance: 208.3
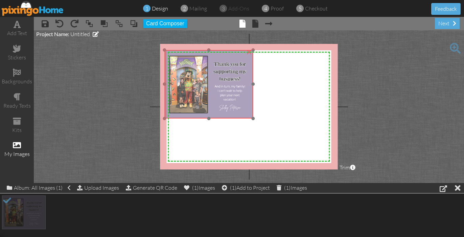
drag, startPoint x: 200, startPoint y: 111, endPoint x: 181, endPoint y: 68, distance: 47.8
click at [181, 68] on img at bounding box center [208, 84] width 89 height 69
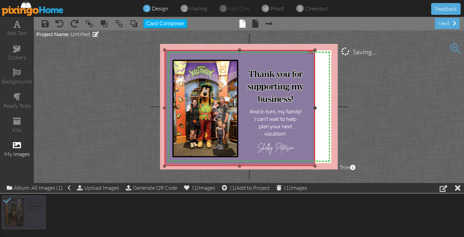
drag, startPoint x: 252, startPoint y: 128, endPoint x: 350, endPoint y: 176, distance: 108.9
click at [350, 176] on project-studio-wrapper "X X X X X X X X X X X X X X X X X X X X X X X X X X X X X X X X X X X X X X X X…" at bounding box center [249, 106] width 430 height 153
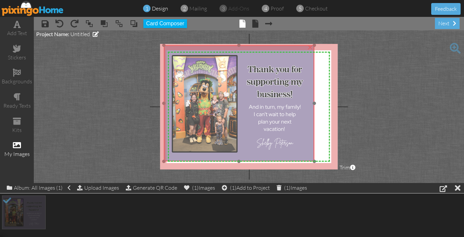
drag, startPoint x: 308, startPoint y: 152, endPoint x: 307, endPoint y: 147, distance: 4.8
click at [307, 147] on img at bounding box center [239, 103] width 150 height 116
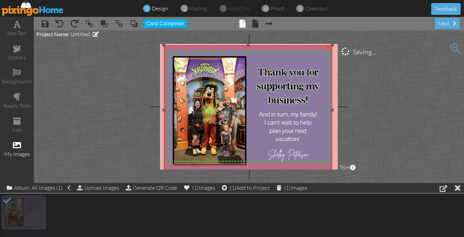
drag, startPoint x: 313, startPoint y: 169, endPoint x: 345, endPoint y: 183, distance: 34.3
click at [345, 183] on div "add text stickers backgrounds ready texts kits my images × save × undo × redo ×…" at bounding box center [232, 100] width 464 height 166
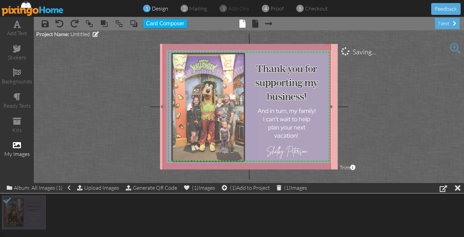
drag, startPoint x: 324, startPoint y: 155, endPoint x: 322, endPoint y: 151, distance: 3.6
click at [322, 151] on img at bounding box center [246, 107] width 168 height 130
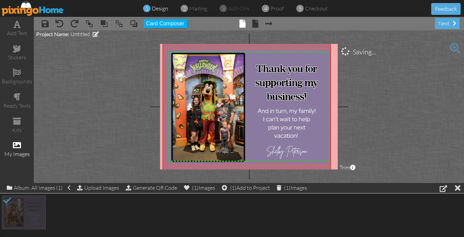
click at [378, 137] on project-studio-wrapper "X X X X X X X X X X X X X X X X X X X X X X X X X X X X X X X X X X X X X X X X…" at bounding box center [249, 106] width 430 height 153
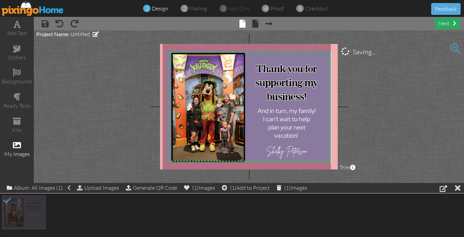
click at [447, 22] on div "next" at bounding box center [446, 23] width 25 height 11
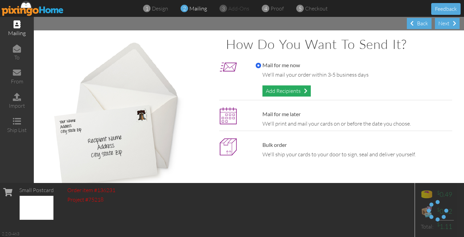
click at [305, 88] on span at bounding box center [305, 90] width 3 height 5
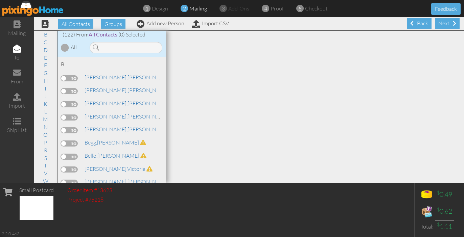
click at [67, 115] on label at bounding box center [69, 118] width 17 height 6
click at [0, 0] on input "checkbox" at bounding box center [0, 0] width 0 height 0
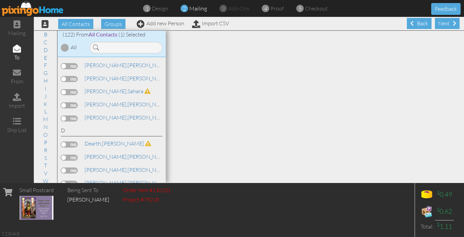
scroll to position [263, 0]
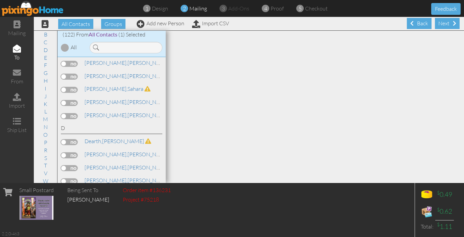
click at [68, 152] on label at bounding box center [69, 155] width 17 height 6
click at [0, 0] on input "checkbox" at bounding box center [0, 0] width 0 height 0
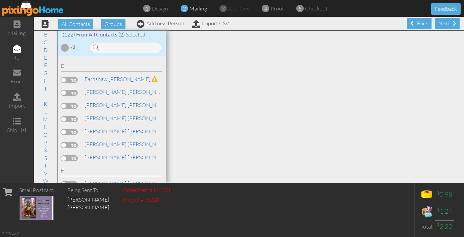
scroll to position [394, 0]
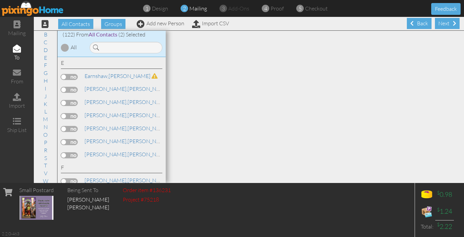
click at [67, 152] on label at bounding box center [69, 155] width 17 height 6
click at [0, 0] on input "checkbox" at bounding box center [0, 0] width 0 height 0
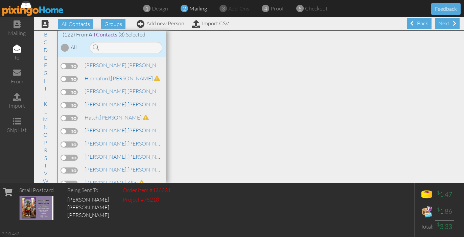
scroll to position [588, 0]
click at [67, 167] on label at bounding box center [69, 170] width 17 height 6
click at [0, 0] on input "checkbox" at bounding box center [0, 0] width 0 height 0
click at [64, 180] on label at bounding box center [69, 183] width 17 height 6
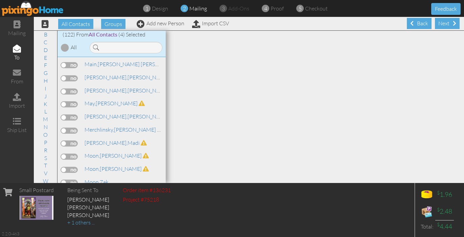
click at [0, 0] on input "checkbox" at bounding box center [0, 0] width 0 height 0
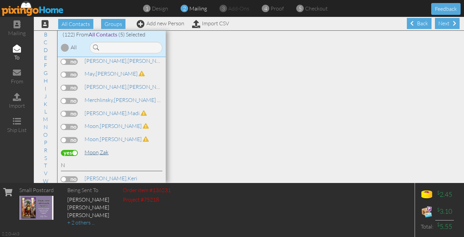
scroll to position [1117, 0]
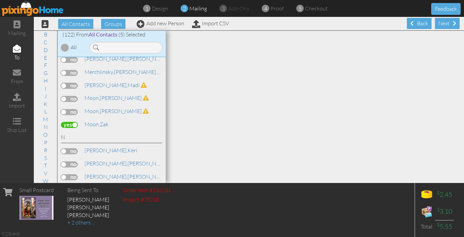
click at [69, 148] on label at bounding box center [69, 151] width 17 height 6
click at [0, 0] on input "checkbox" at bounding box center [0, 0] width 0 height 0
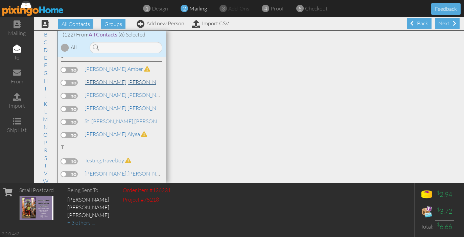
scroll to position [1487, 0]
click at [69, 171] on label at bounding box center [69, 174] width 17 height 6
click at [0, 0] on input "checkbox" at bounding box center [0, 0] width 0 height 0
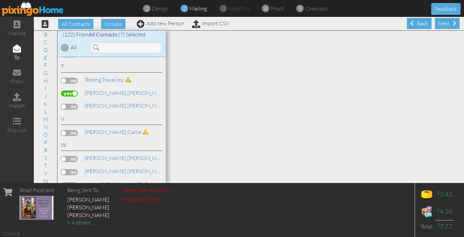
scroll to position [1569, 0]
click at [64, 194] on label at bounding box center [69, 197] width 17 height 6
click at [0, 0] on input "checkbox" at bounding box center [0, 0] width 0 height 0
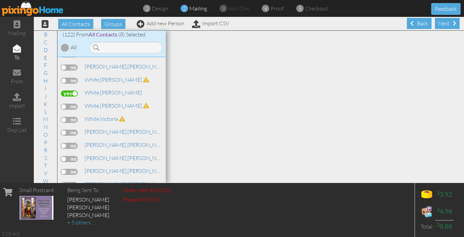
scroll to position [0, 0]
click at [0, 0] on input "checkbox" at bounding box center [0, 0] width 0 height 0
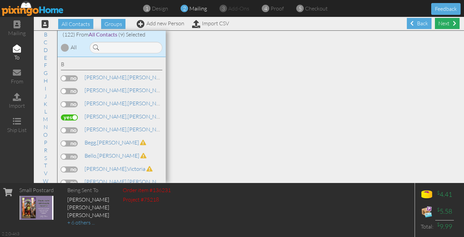
click at [449, 27] on div "Next" at bounding box center [446, 23] width 25 height 11
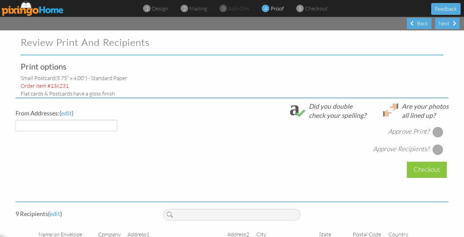
select select "object:3900"
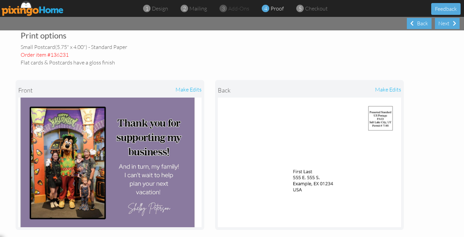
scroll to position [30, 0]
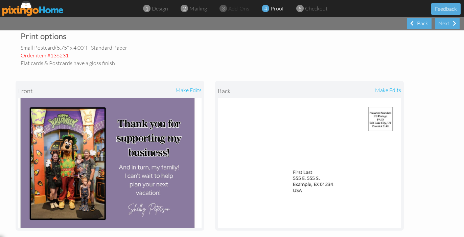
click at [193, 88] on div "make edits" at bounding box center [156, 90] width 92 height 15
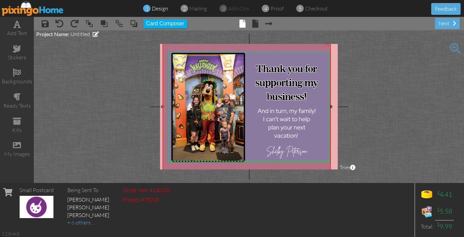
drag, startPoint x: 330, startPoint y: 107, endPoint x: 346, endPoint y: 112, distance: 16.6
click at [346, 112] on project-studio-wrapper "X X X X X X X X X X X X X X X X X X X X X X X X X X X X X X X X X X X X X X X X…" at bounding box center [249, 106] width 430 height 153
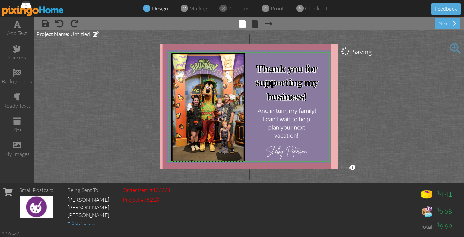
click at [344, 167] on span "Trim" at bounding box center [347, 168] width 16 height 8
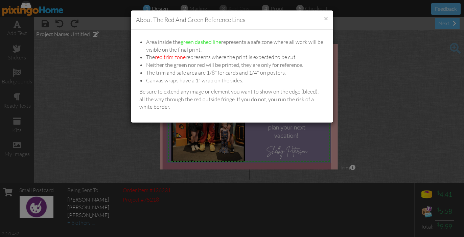
click at [344, 146] on div "× About the red and green reference lines Area inside the green dashed line rep…" at bounding box center [232, 118] width 464 height 237
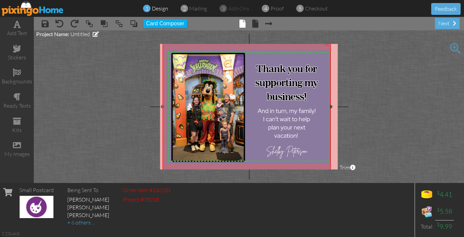
drag, startPoint x: 330, startPoint y: 107, endPoint x: 345, endPoint y: 116, distance: 17.0
click at [345, 116] on project-studio-wrapper "X X X X X X X X X X X X X X X X X X X X X X X X X X X X X X X X X X X X X X X X…" at bounding box center [249, 106] width 430 height 153
drag, startPoint x: 162, startPoint y: 107, endPoint x: 155, endPoint y: 107, distance: 6.8
click at [155, 107] on project-studio-wrapper "X X X X X X X X X X X X X X X X X X X X X X X X X X X X X X X X X X X X X X X X…" at bounding box center [249, 106] width 430 height 153
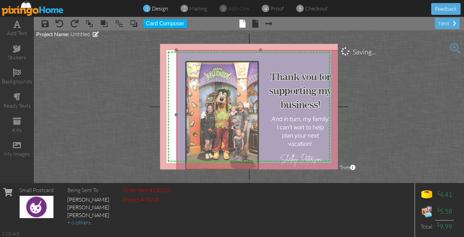
drag, startPoint x: 207, startPoint y: 104, endPoint x: 222, endPoint y: 112, distance: 16.6
click at [222, 112] on img at bounding box center [260, 115] width 168 height 130
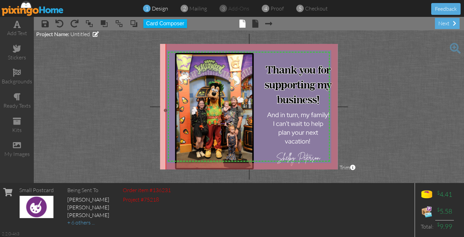
drag, startPoint x: 178, startPoint y: 50, endPoint x: 147, endPoint y: 41, distance: 32.0
click at [147, 41] on project-studio-wrapper "X X X X X X X X X X X X X X X X X X X X X X X X X X X X X X X X X X X X X X X X…" at bounding box center [249, 106] width 430 height 153
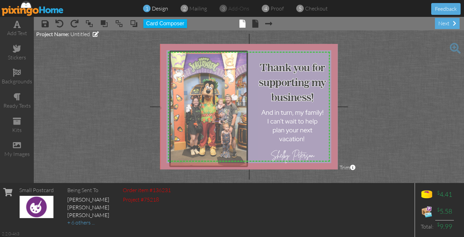
drag, startPoint x: 322, startPoint y: 145, endPoint x: 316, endPoint y: 143, distance: 6.2
click at [316, 143] on img at bounding box center [249, 108] width 180 height 139
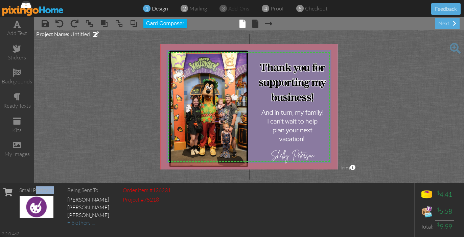
drag, startPoint x: 34, startPoint y: 193, endPoint x: 54, endPoint y: 192, distance: 20.0
click at [54, 192] on div "Small Postcard" at bounding box center [36, 210] width 41 height 54
click at [451, 26] on div "next" at bounding box center [446, 23] width 25 height 11
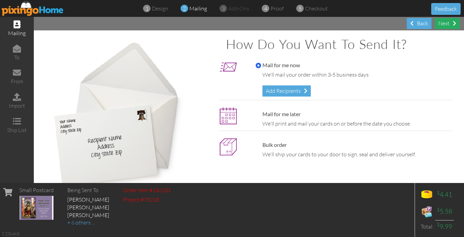
click at [445, 25] on div "Next" at bounding box center [446, 23] width 25 height 11
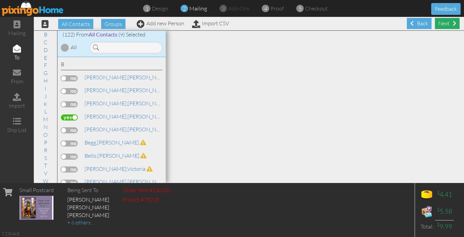
click at [444, 23] on div "Next" at bounding box center [446, 23] width 25 height 11
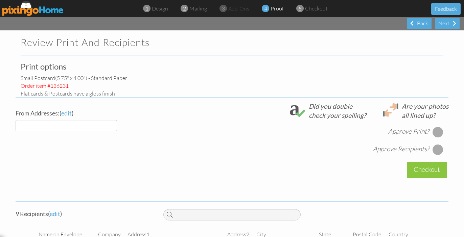
select select "object:4462"
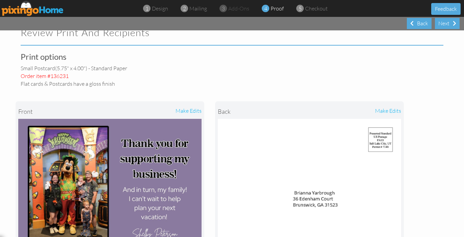
scroll to position [14, 0]
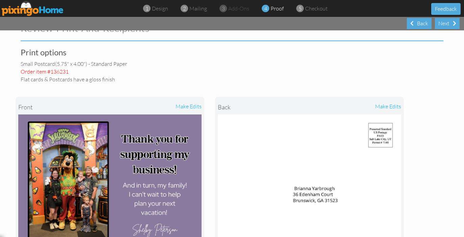
click at [183, 104] on div "make edits" at bounding box center [156, 107] width 92 height 15
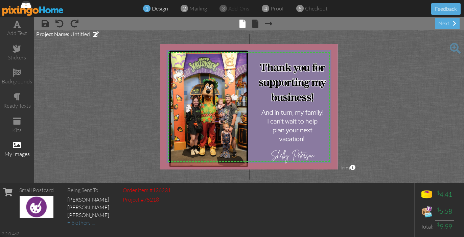
click at [25, 144] on div "my images" at bounding box center [17, 150] width 34 height 24
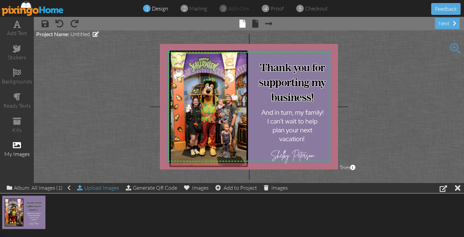
click at [84, 189] on div "Upload Images" at bounding box center [98, 188] width 42 height 10
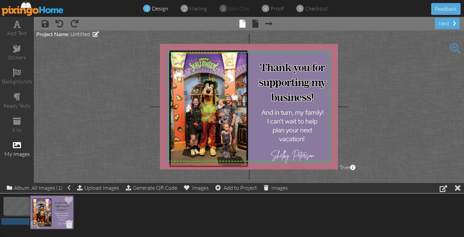
click at [68, 225] on div "1.92 MB" at bounding box center [232, 213] width 464 height 38
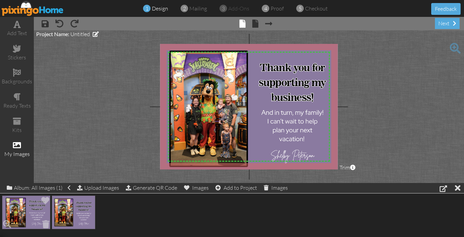
click at [32, 210] on img at bounding box center [26, 213] width 48 height 34
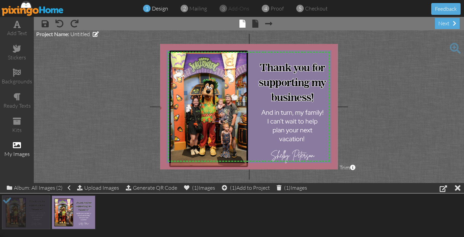
click at [213, 131] on img at bounding box center [249, 108] width 180 height 139
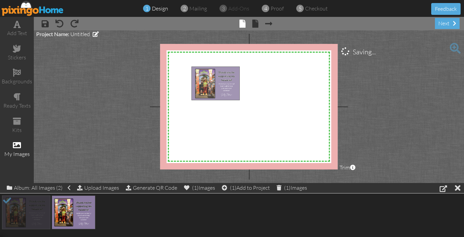
drag, startPoint x: 36, startPoint y: 208, endPoint x: 225, endPoint y: 80, distance: 228.8
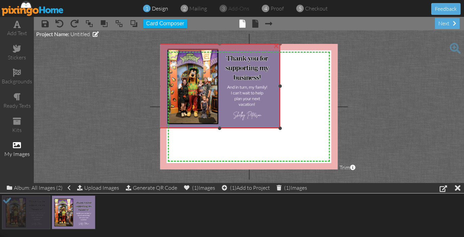
drag, startPoint x: 192, startPoint y: 66, endPoint x: 156, endPoint y: 43, distance: 42.4
click at [156, 43] on project-studio-wrapper "X X X X X X X X X X X X X X X X X X X X X X X X X X X X X X X X X X X X X X X X…" at bounding box center [249, 106] width 430 height 153
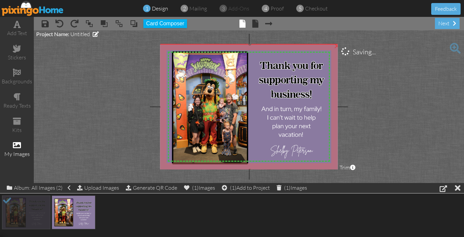
drag, startPoint x: 279, startPoint y: 128, endPoint x: 354, endPoint y: 170, distance: 85.8
click at [354, 170] on project-studio-wrapper "X X X X X X X X X X X X X X X X X X X X X X X X X X X X X X X X X X X X X X X X…" at bounding box center [249, 106] width 430 height 153
click at [366, 130] on project-studio-wrapper "X X X X X X X X X X X X X X X X X X X X X X X X X X X X X X X X X X X X X X X X…" at bounding box center [249, 106] width 430 height 153
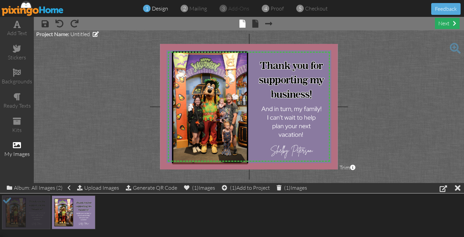
click at [443, 22] on div "next" at bounding box center [446, 23] width 25 height 11
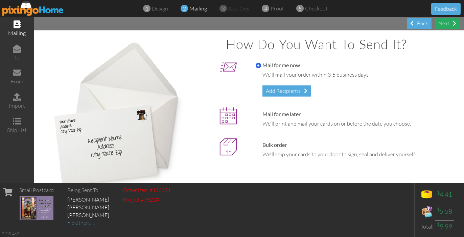
click at [443, 26] on div "Next" at bounding box center [446, 23] width 25 height 11
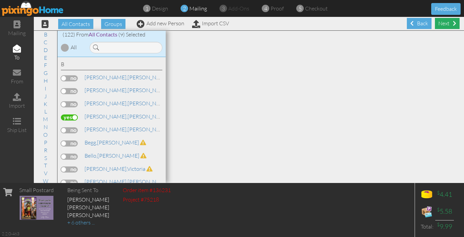
click at [444, 25] on div "Next" at bounding box center [446, 23] width 25 height 11
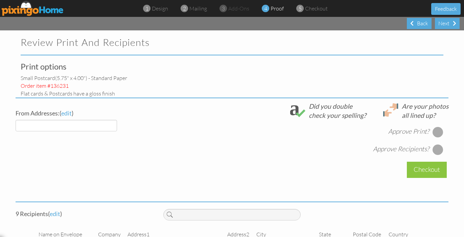
select select "object:5083"
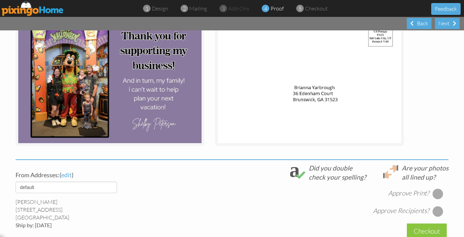
scroll to position [117, 0]
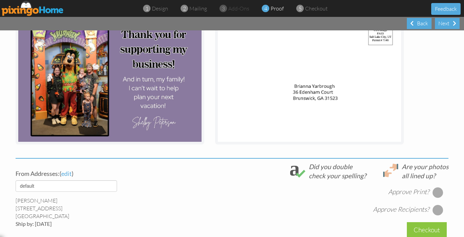
click at [432, 191] on div at bounding box center [437, 192] width 11 height 11
click at [439, 208] on div at bounding box center [437, 210] width 11 height 11
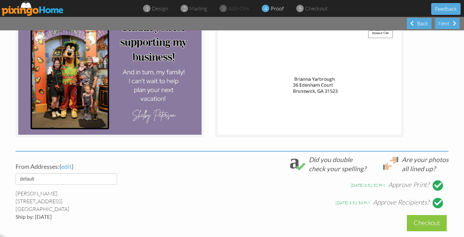
scroll to position [130, 0]
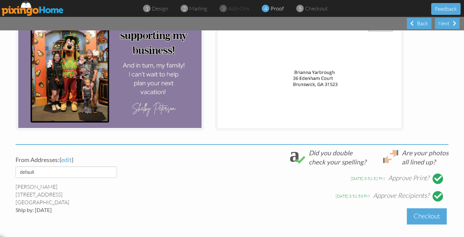
click at [423, 217] on div "Checkout" at bounding box center [426, 216] width 40 height 16
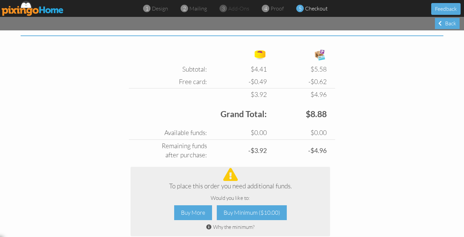
scroll to position [247, 0]
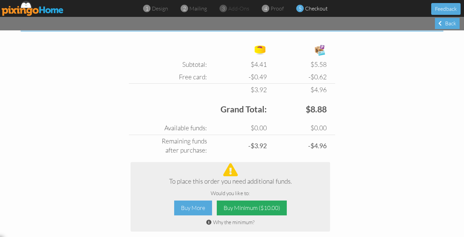
click at [242, 205] on div "Buy Minimum ($10.00)" at bounding box center [252, 208] width 70 height 15
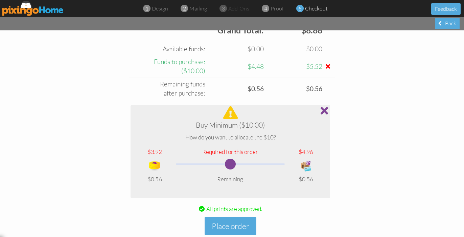
scroll to position [333, 0]
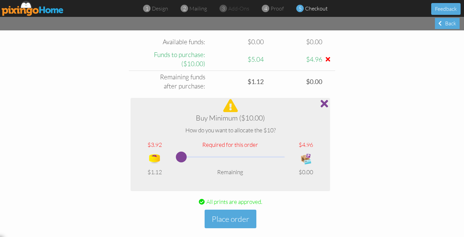
drag, startPoint x: 232, startPoint y: 153, endPoint x: 168, endPoint y: 147, distance: 65.1
click at [168, 149] on tr at bounding box center [230, 158] width 189 height 19
drag, startPoint x: 183, startPoint y: 153, endPoint x: 232, endPoint y: 150, distance: 49.0
click at [232, 152] on span at bounding box center [232, 157] width 11 height 11
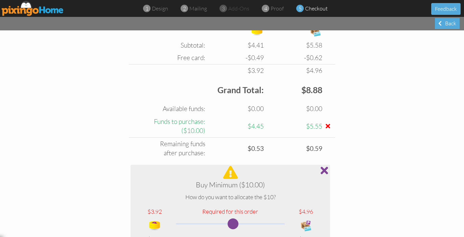
scroll to position [262, 0]
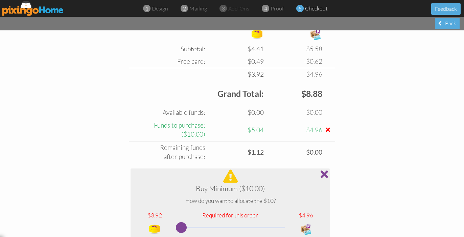
drag, startPoint x: 236, startPoint y: 222, endPoint x: 174, endPoint y: 218, distance: 62.0
click at [174, 220] on td at bounding box center [230, 229] width 114 height 19
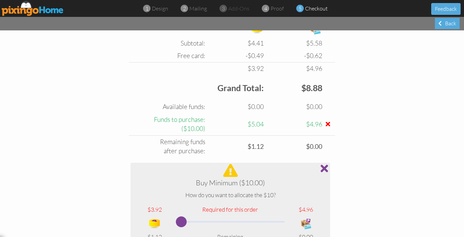
scroll to position [285, 0]
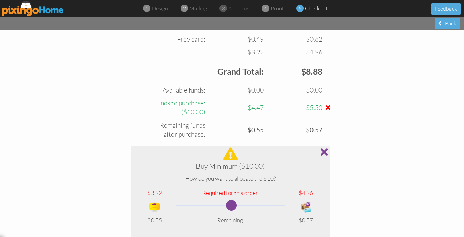
drag, startPoint x: 184, startPoint y: 202, endPoint x: 231, endPoint y: 200, distance: 46.3
click at [231, 200] on span at bounding box center [231, 205] width 11 height 11
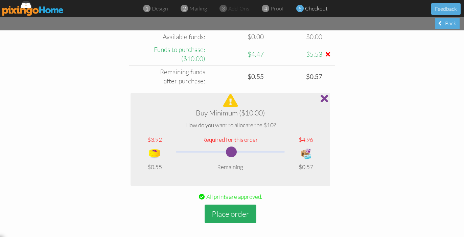
scroll to position [338, 0]
click at [232, 209] on button "Place order" at bounding box center [230, 214] width 52 height 19
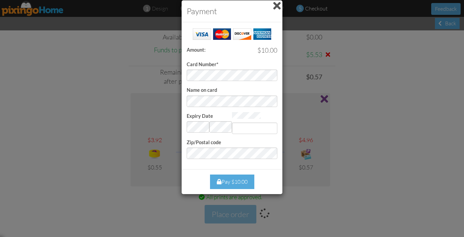
click at [266, 76] on div at bounding box center [268, 74] width 16 height 9
click at [277, 7] on span at bounding box center [276, 5] width 7 height 11
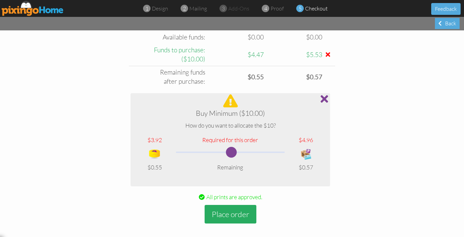
click at [229, 213] on button "Place order" at bounding box center [230, 214] width 52 height 19
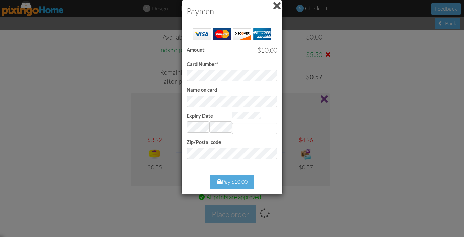
click at [269, 76] on div at bounding box center [268, 74] width 16 height 9
click at [268, 75] on div at bounding box center [268, 74] width 16 height 9
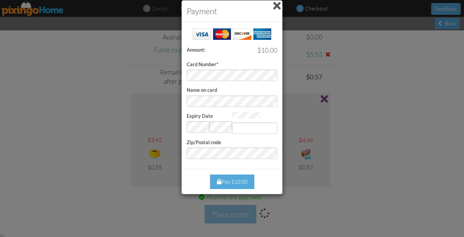
click at [268, 75] on div at bounding box center [268, 74] width 16 height 9
click at [272, 76] on div at bounding box center [268, 74] width 16 height 9
click at [267, 74] on div at bounding box center [268, 74] width 16 height 9
click at [261, 77] on div at bounding box center [268, 74] width 16 height 9
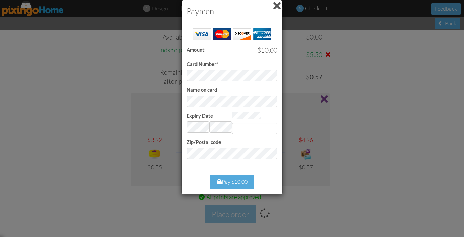
click at [261, 77] on div at bounding box center [268, 74] width 16 height 9
click at [273, 79] on div at bounding box center [268, 74] width 16 height 9
click at [277, 6] on span at bounding box center [276, 5] width 7 height 11
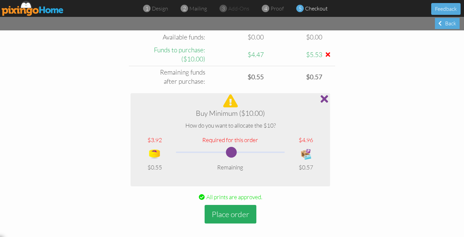
click at [224, 205] on button "Place order" at bounding box center [230, 214] width 52 height 19
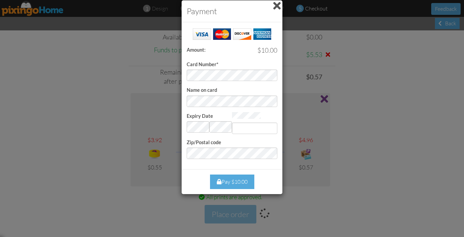
click at [270, 75] on div at bounding box center [268, 74] width 16 height 9
click at [268, 75] on div at bounding box center [268, 74] width 16 height 9
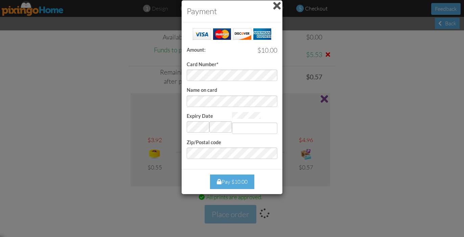
click at [279, 1] on span at bounding box center [276, 5] width 7 height 11
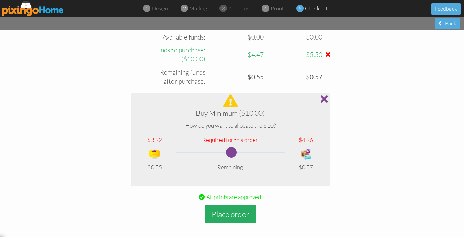
scroll to position [0, 0]
click at [223, 209] on button "Place order" at bounding box center [230, 214] width 52 height 19
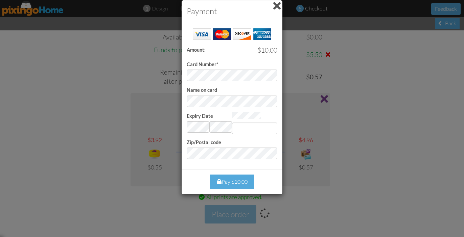
click at [266, 75] on div at bounding box center [268, 74] width 16 height 9
click at [186, 101] on div "Success! Amount: $10.00 Card Number* Name on card Expiry Date Invalid month and…" at bounding box center [231, 95] width 101 height 147
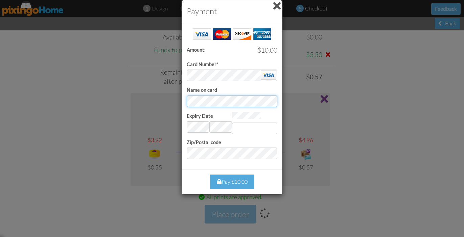
click at [177, 100] on div "Payment Success! Amount: $10.00 Card Number* Name on card Expiry Date Invalid m…" at bounding box center [232, 118] width 464 height 237
click at [268, 127] on input "Expiry Date" at bounding box center [254, 128] width 45 height 11
type input "869"
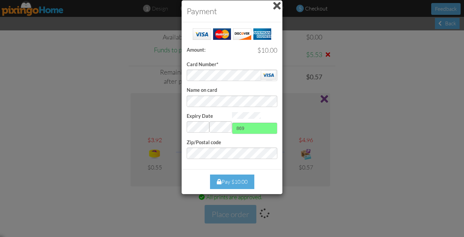
click at [244, 175] on div "Pay $10.00" at bounding box center [232, 182] width 44 height 15
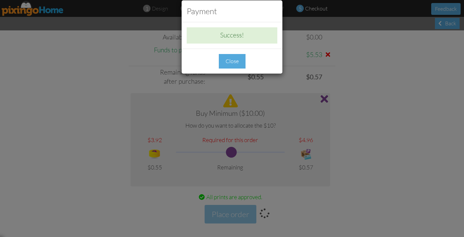
click at [234, 65] on div "Close" at bounding box center [232, 61] width 27 height 15
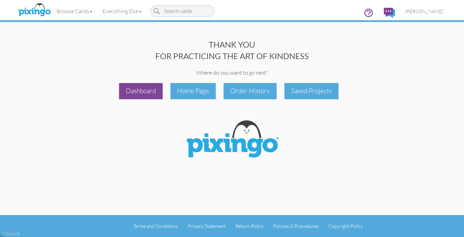
click at [150, 92] on div "Dashboard" at bounding box center [141, 91] width 44 height 16
